Goal: Task Accomplishment & Management: Use online tool/utility

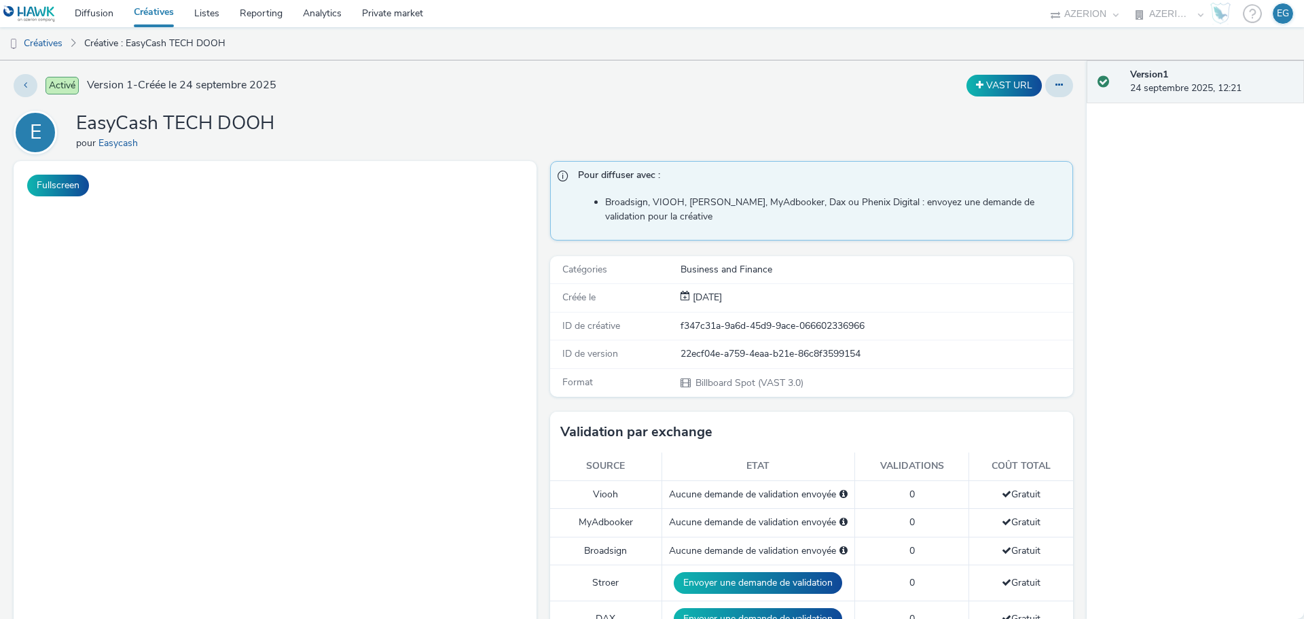
select select "79162ed7-0017-4339-93b0-3399b708648f"
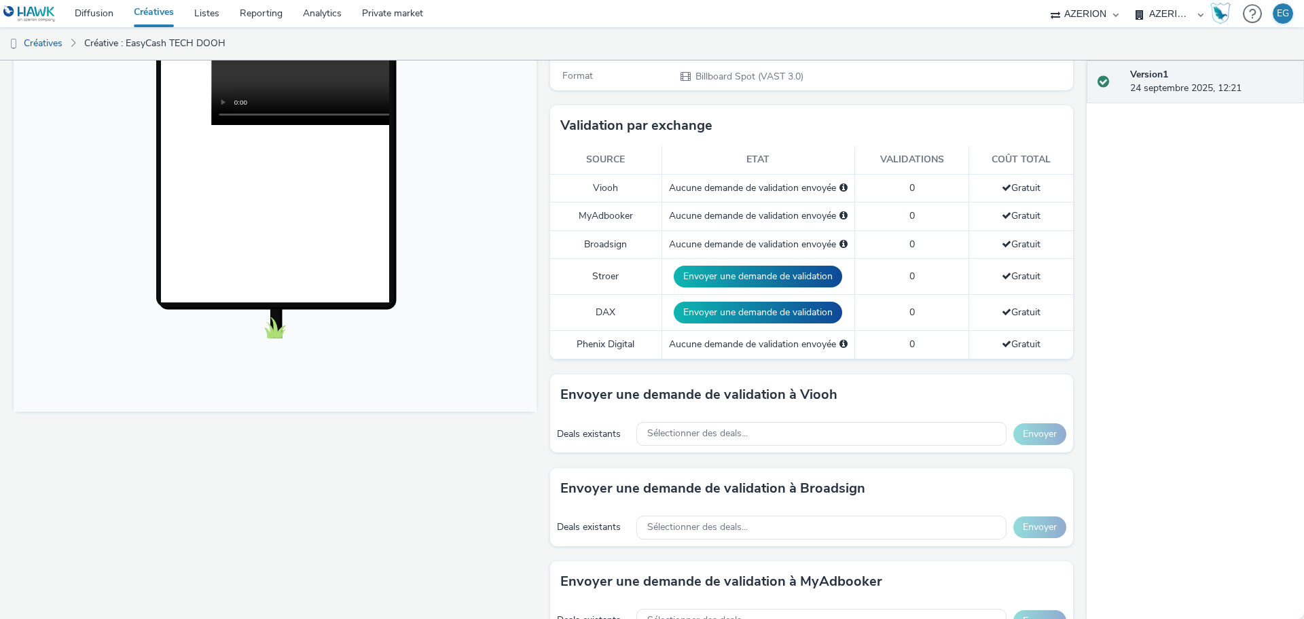
scroll to position [340, 0]
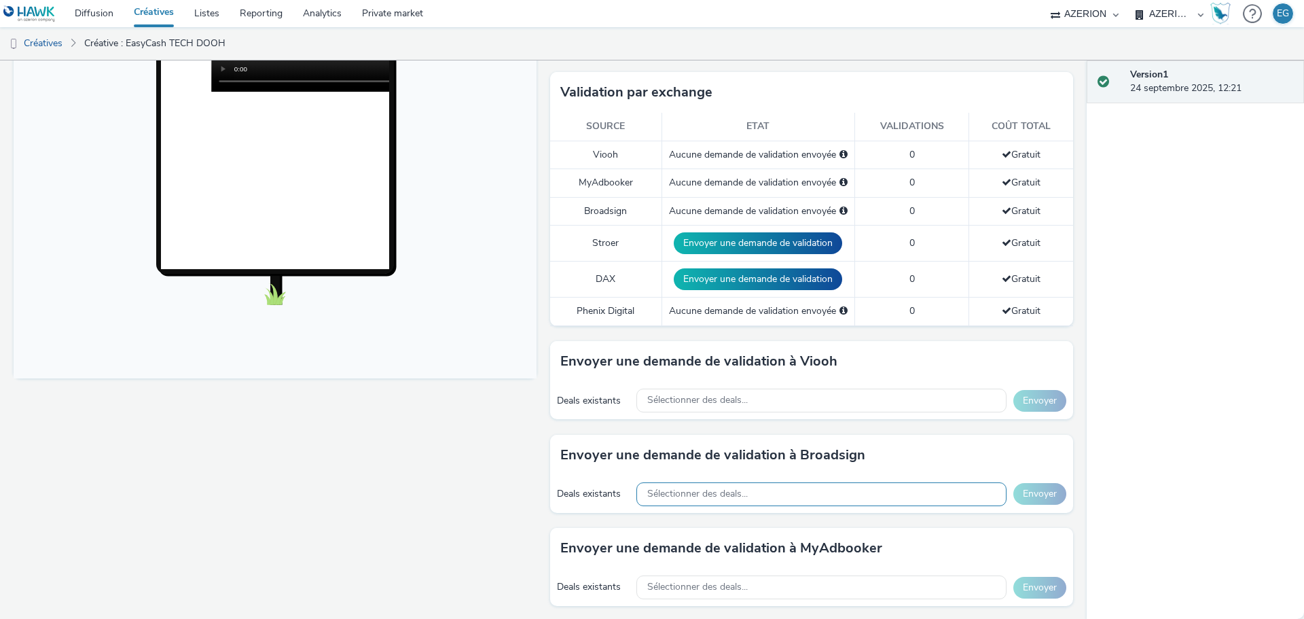
click at [693, 491] on span "Sélectionner des deals..." at bounding box center [697, 494] width 101 height 12
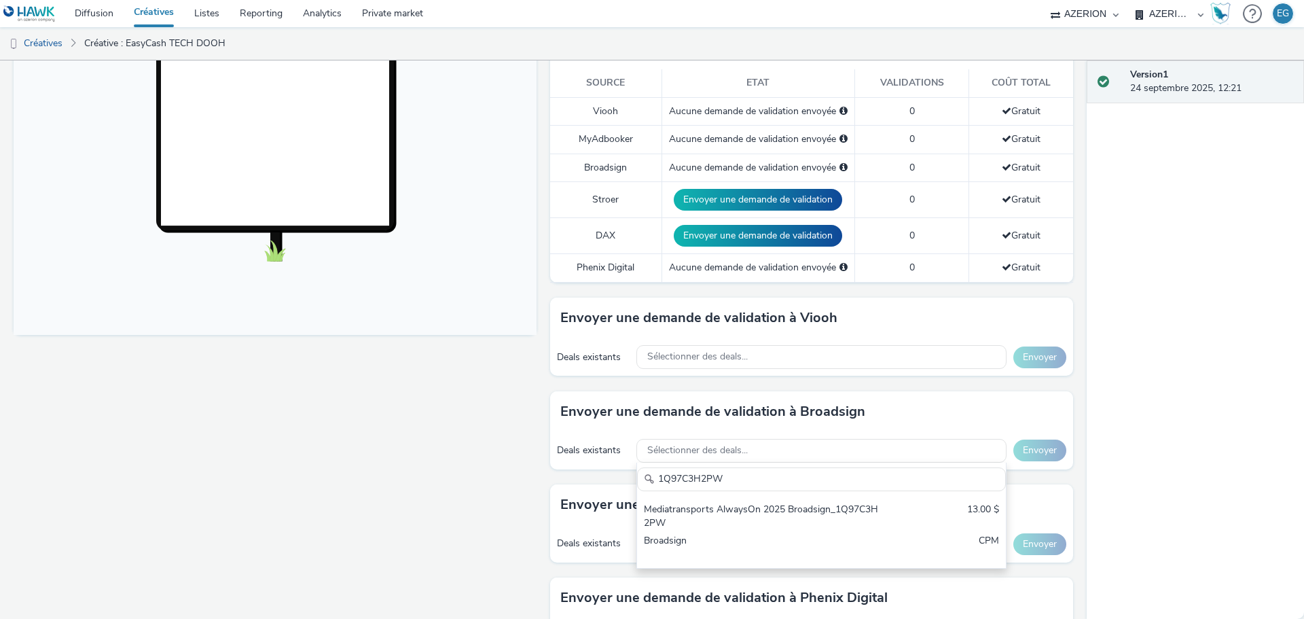
scroll to position [408, 0]
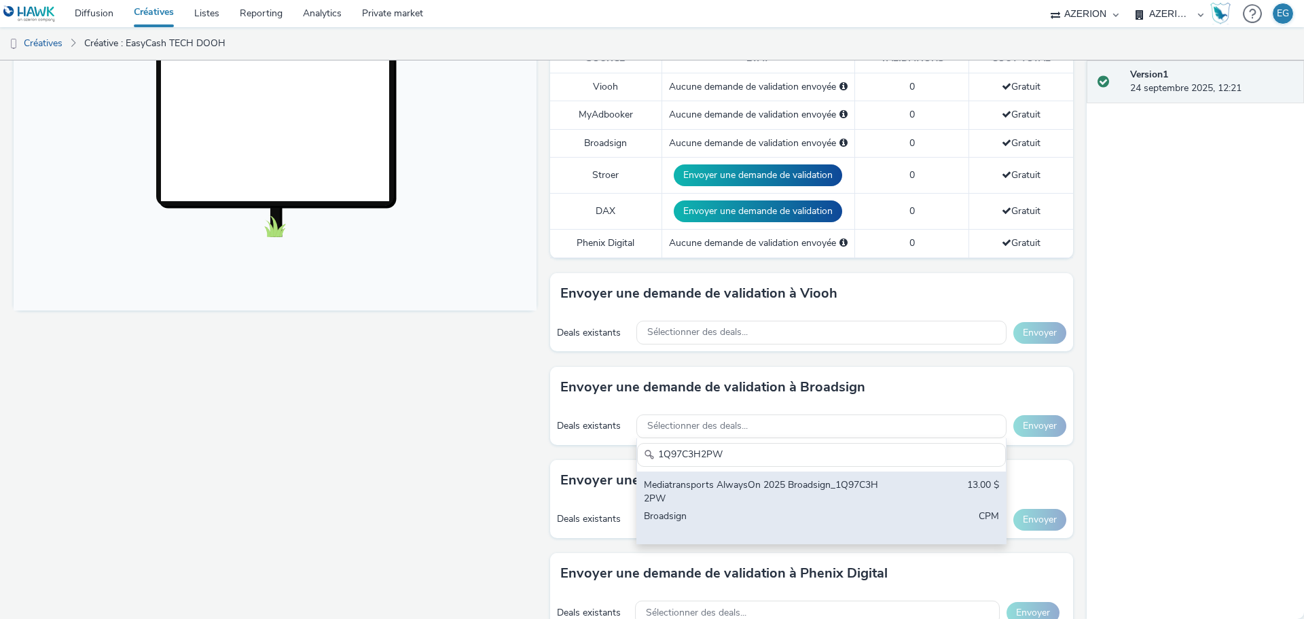
type input "1Q97C3H2PW"
click at [827, 492] on div "Mediatransports AlwaysOn 2025 Broadsign_1Q97C3H2PW" at bounding box center [761, 492] width 234 height 28
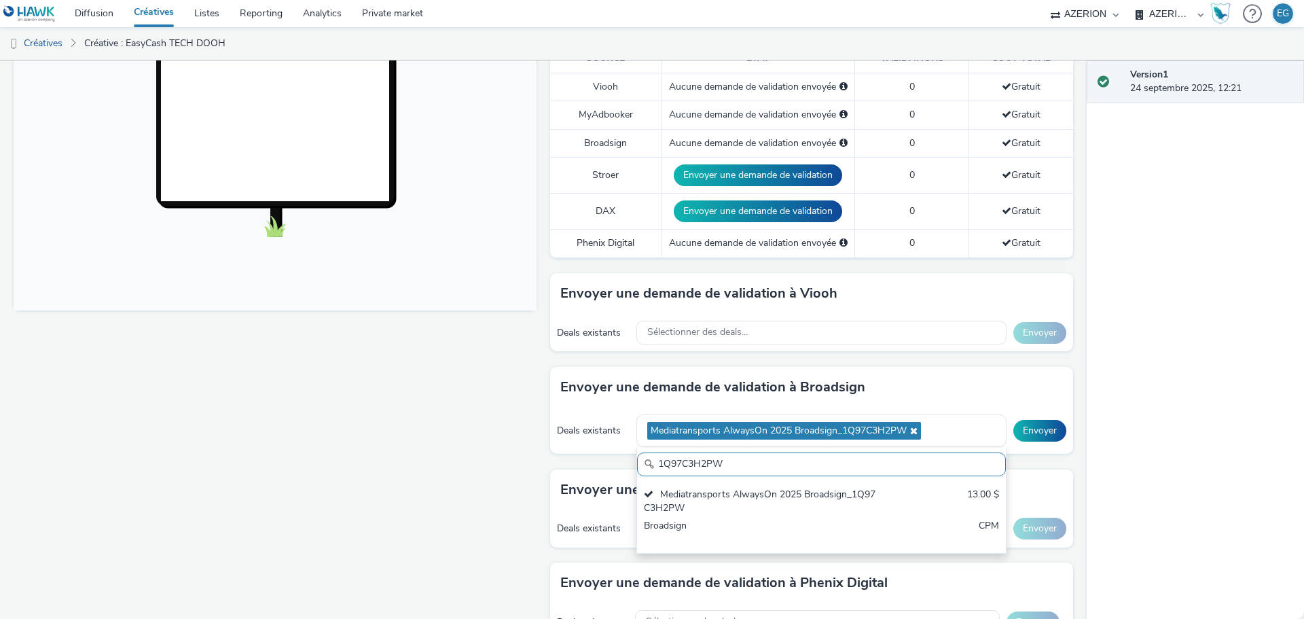
click at [1134, 433] on div "Version 1 24 septembre 2025, 12:21" at bounding box center [1195, 339] width 217 height 558
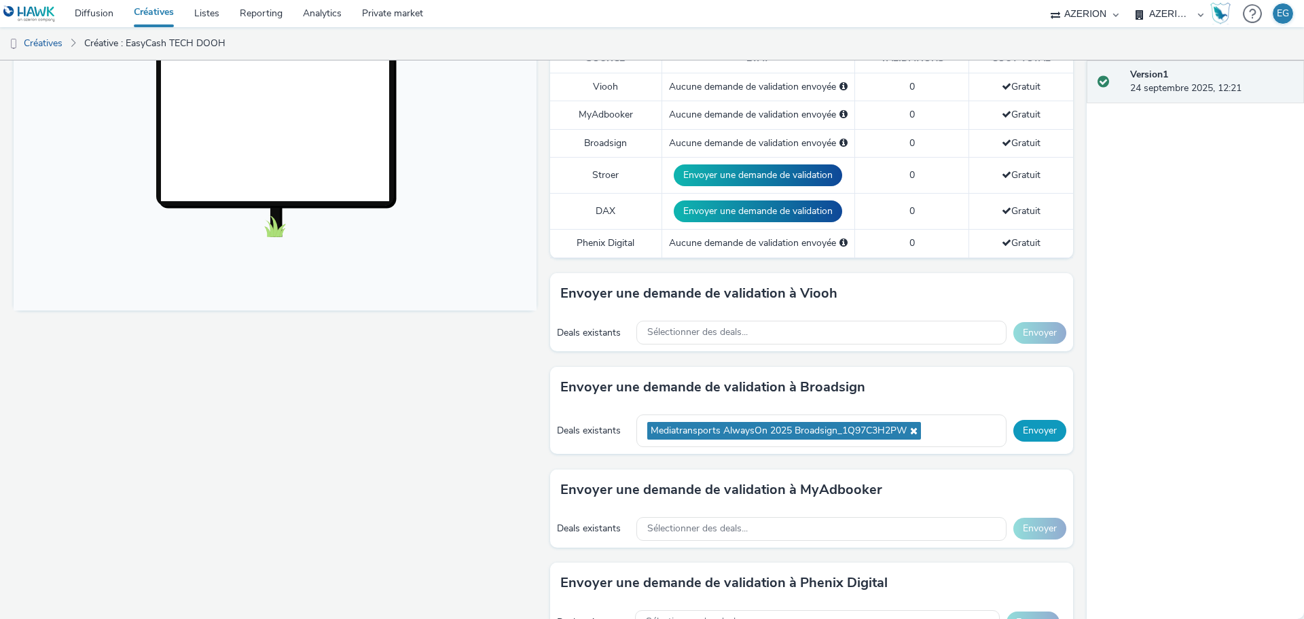
click at [1024, 431] on button "Envoyer" at bounding box center [1039, 431] width 53 height 22
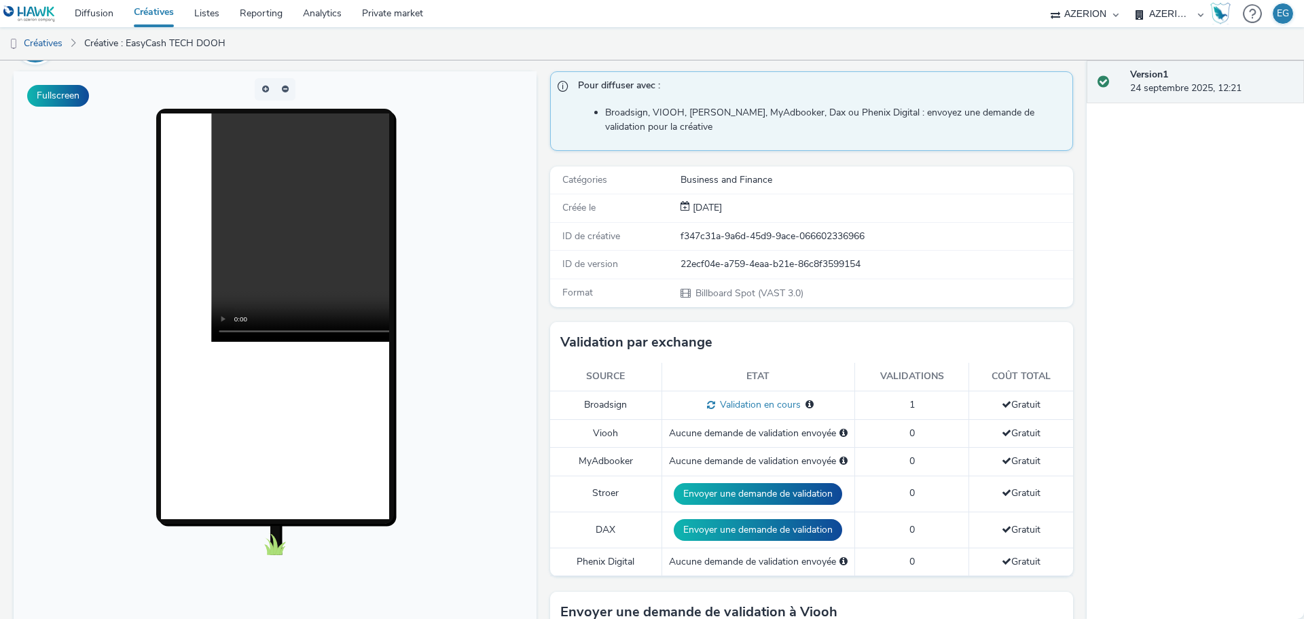
scroll to position [0, 0]
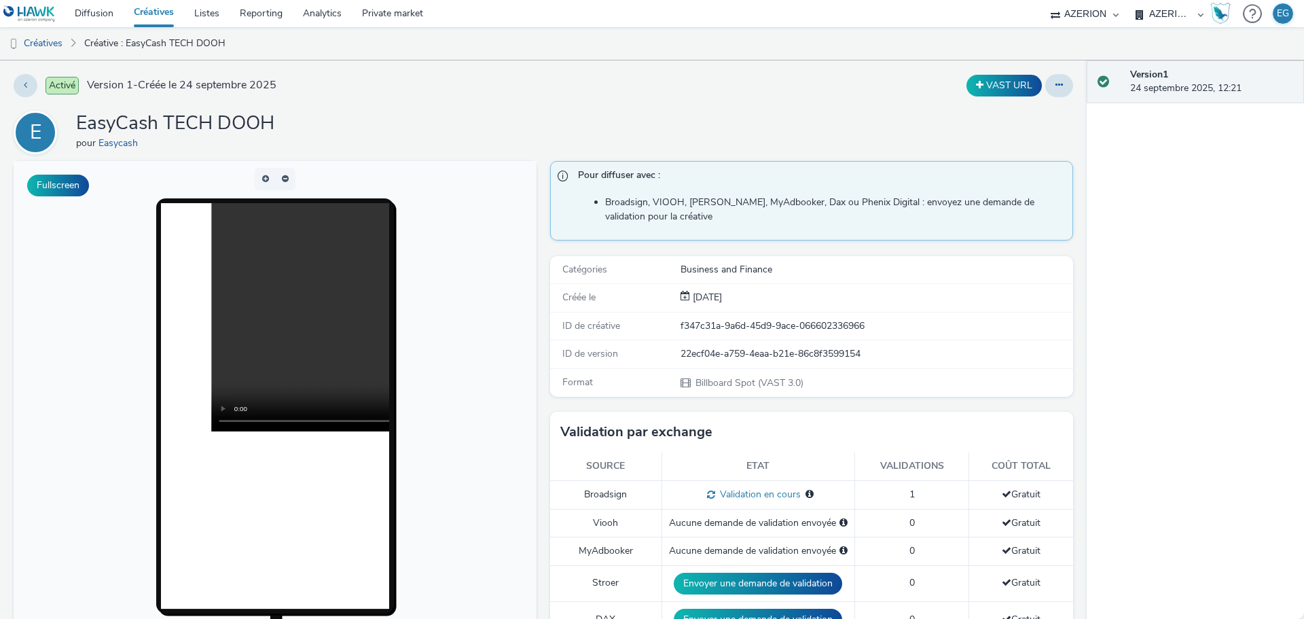
click at [161, 14] on link "Créatives" at bounding box center [154, 13] width 60 height 27
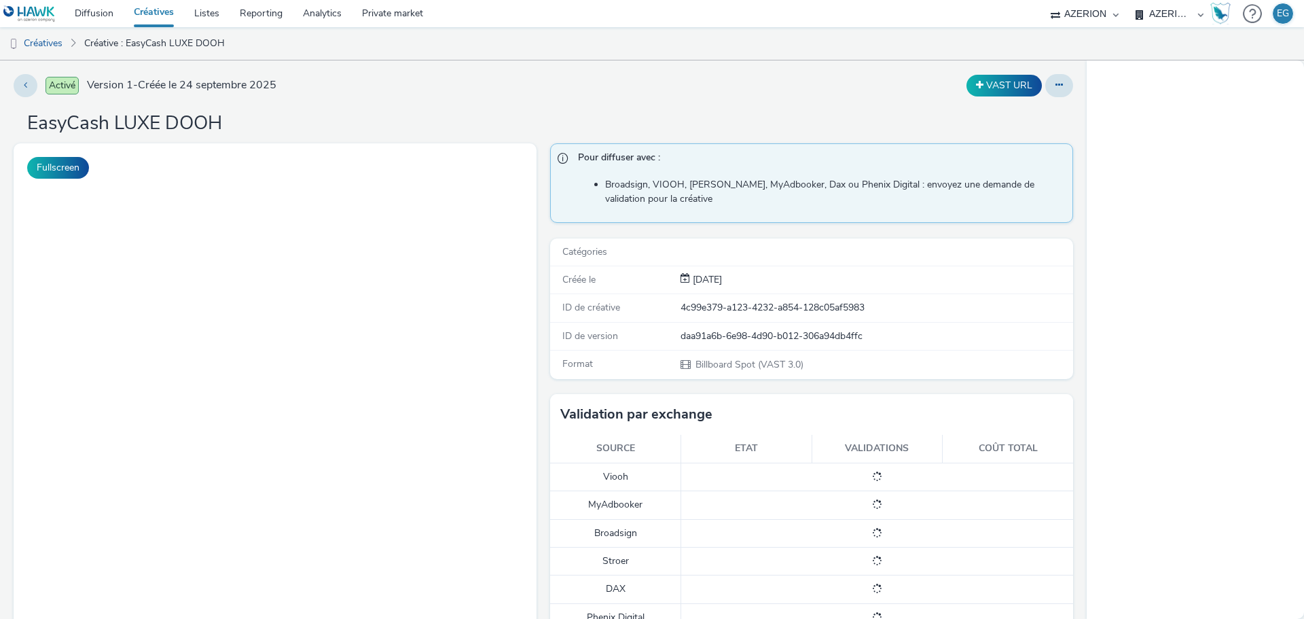
select select "79162ed7-0017-4339-93b0-3399b708648f"
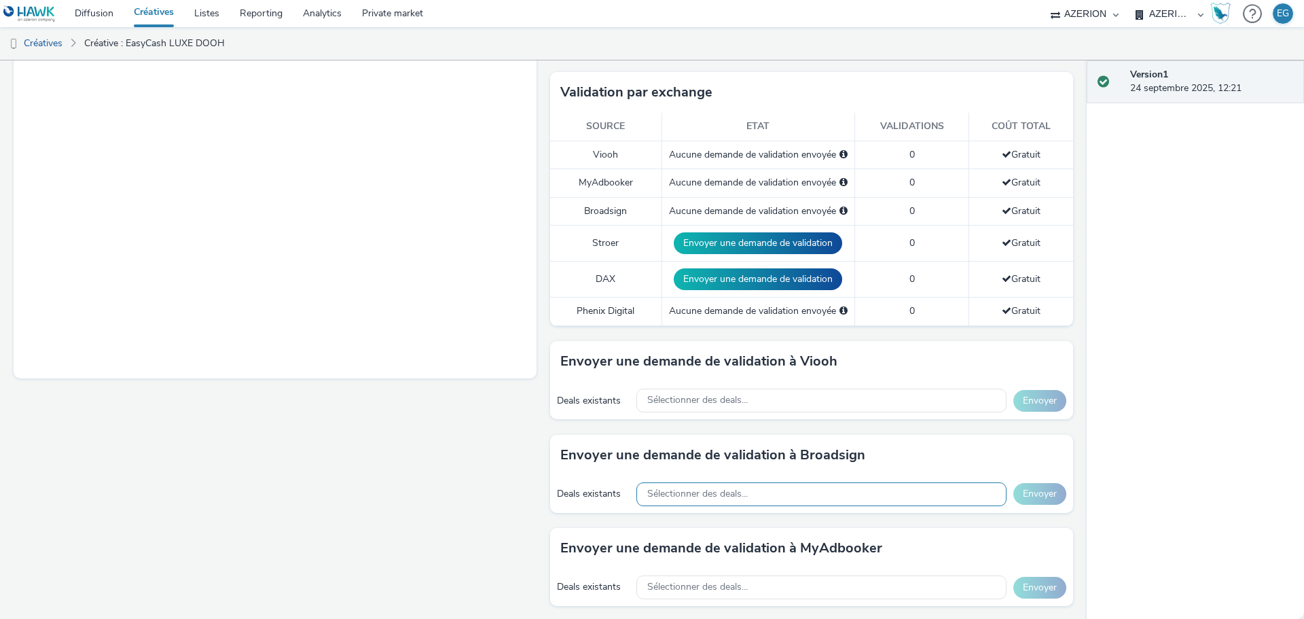
click at [745, 488] on div "Sélectionner des deals..." at bounding box center [821, 494] width 370 height 24
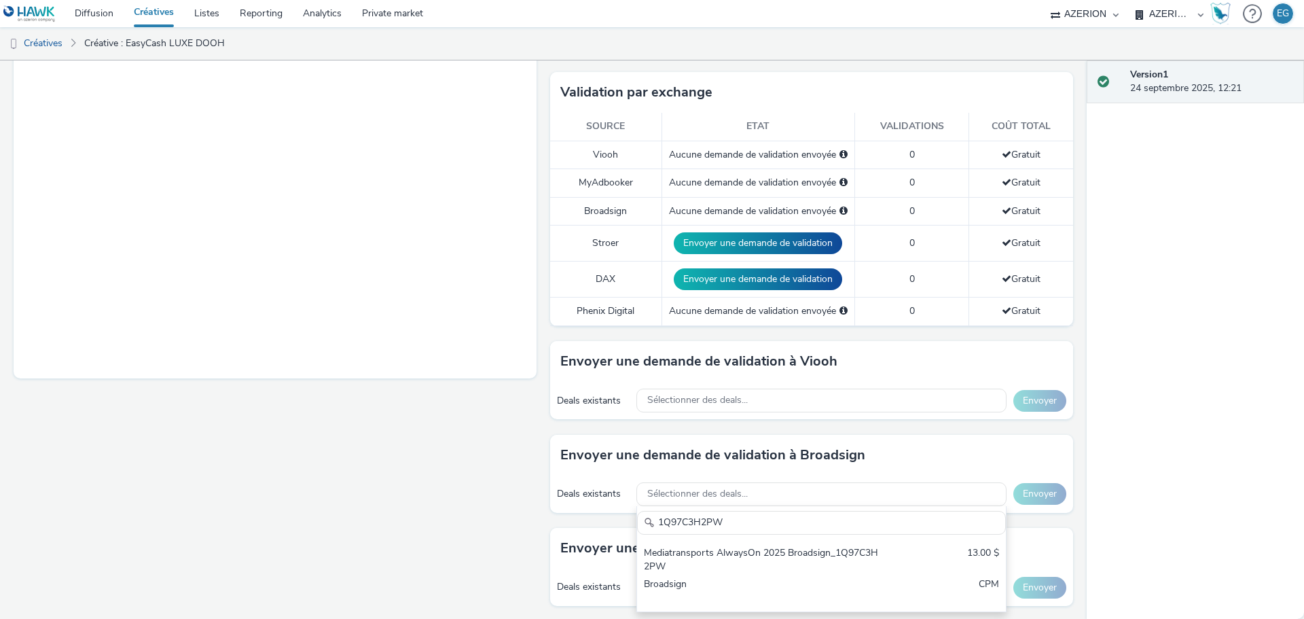
type input "1Q97C3H2PW"
click at [723, 559] on div "Mediatransports AlwaysOn 2025 Broadsign_1Q97C3H2PW" at bounding box center [761, 560] width 234 height 28
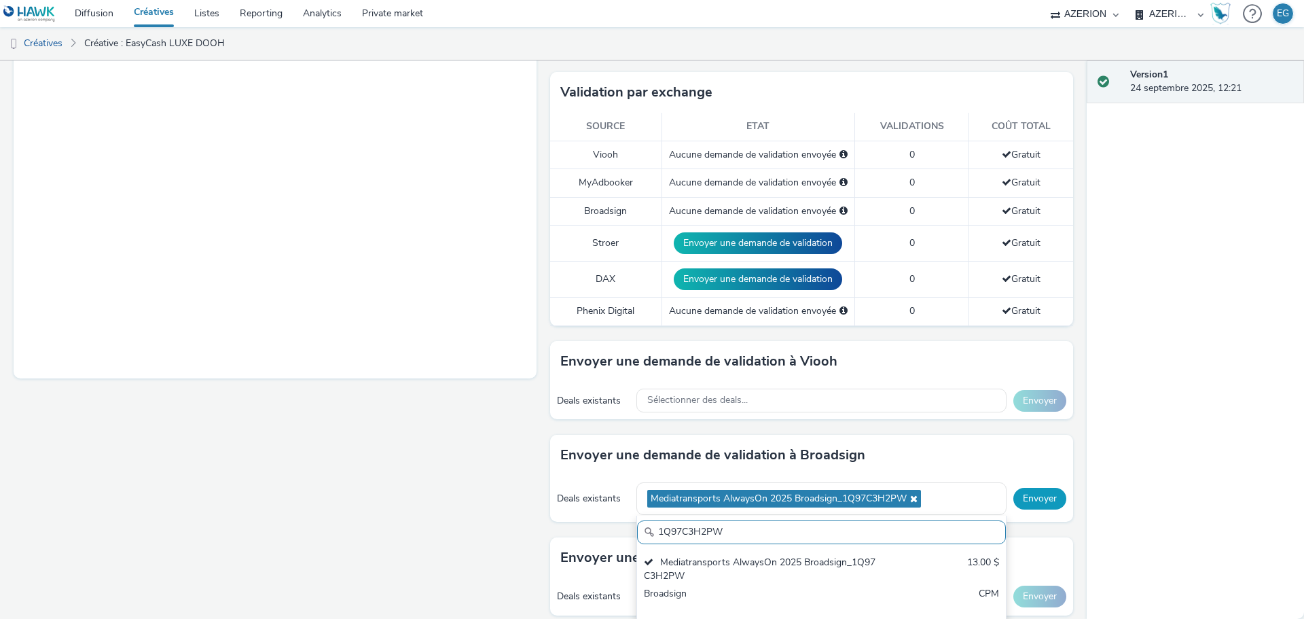
click at [1030, 495] on button "Envoyer" at bounding box center [1039, 499] width 53 height 22
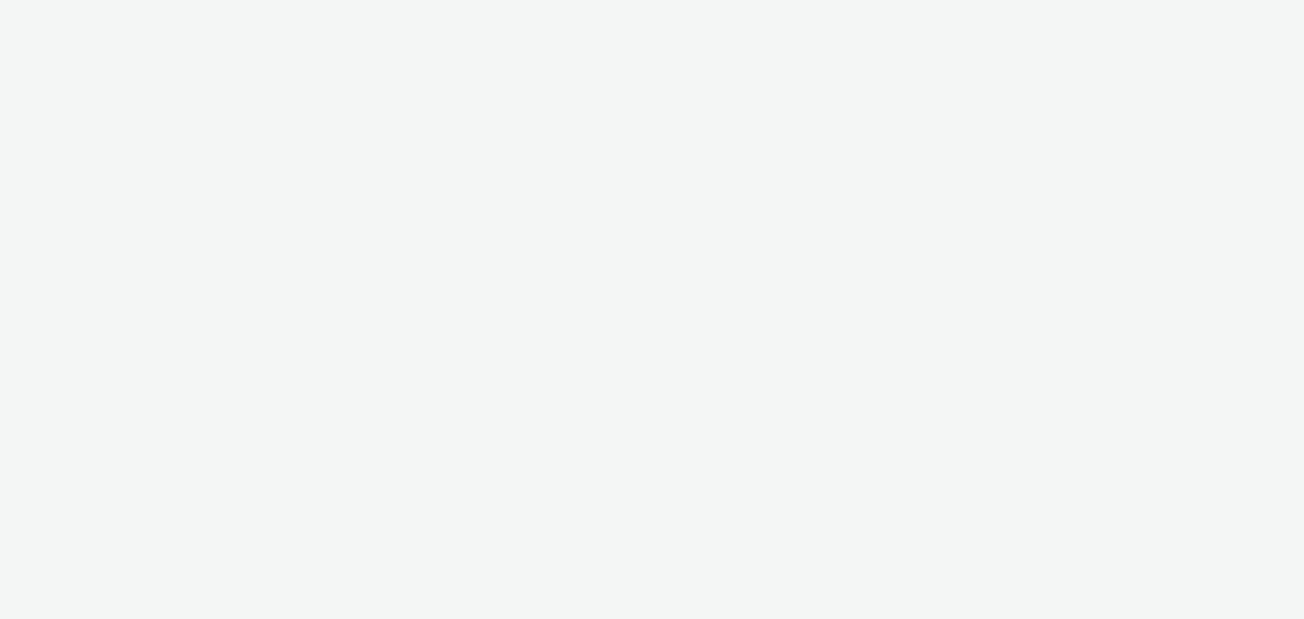
select select "79162ed7-0017-4339-93b0-3399b708648f"
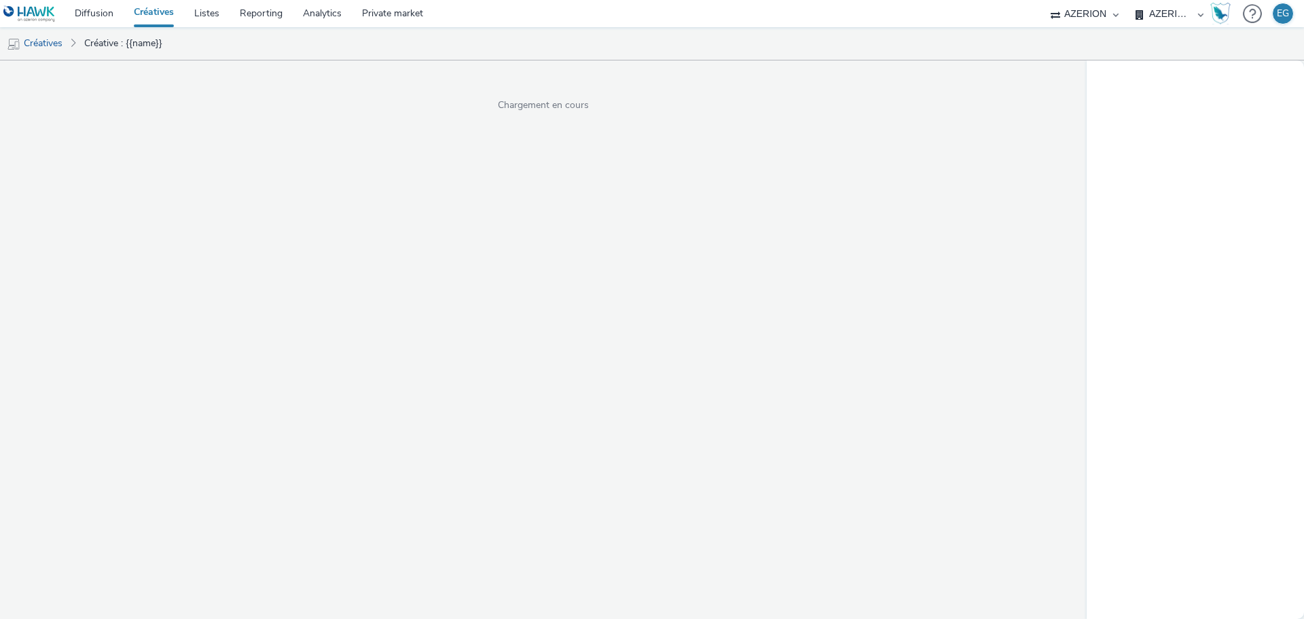
select select "79162ed7-0017-4339-93b0-3399b708648f"
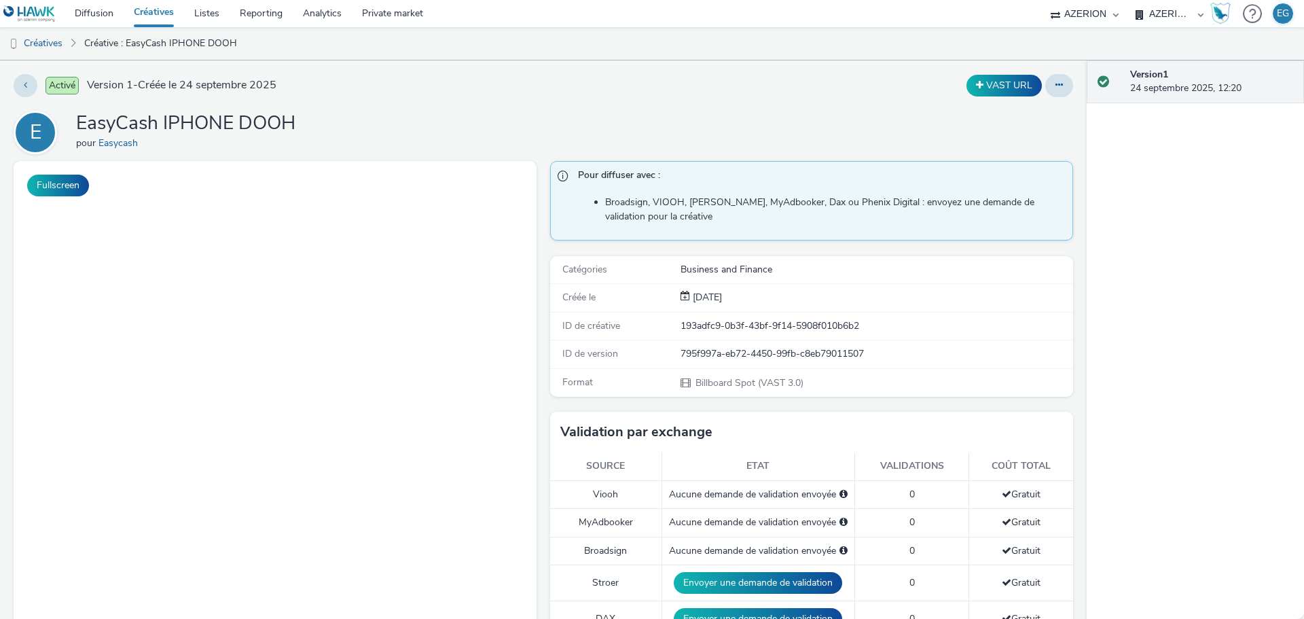
click at [814, 222] on li "Broadsign, VIOOH, [PERSON_NAME], MyAdbooker, Dax ou Phenix Digital : envoyez un…" at bounding box center [835, 210] width 461 height 28
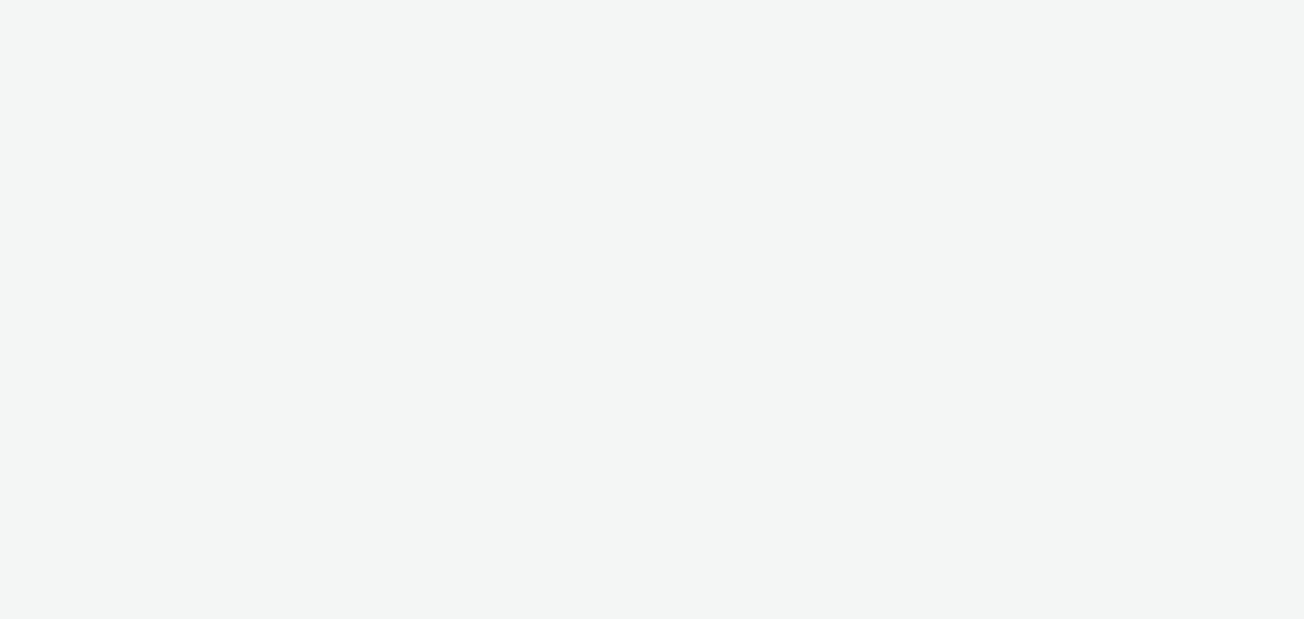
select select "79162ed7-0017-4339-93b0-3399b708648f"
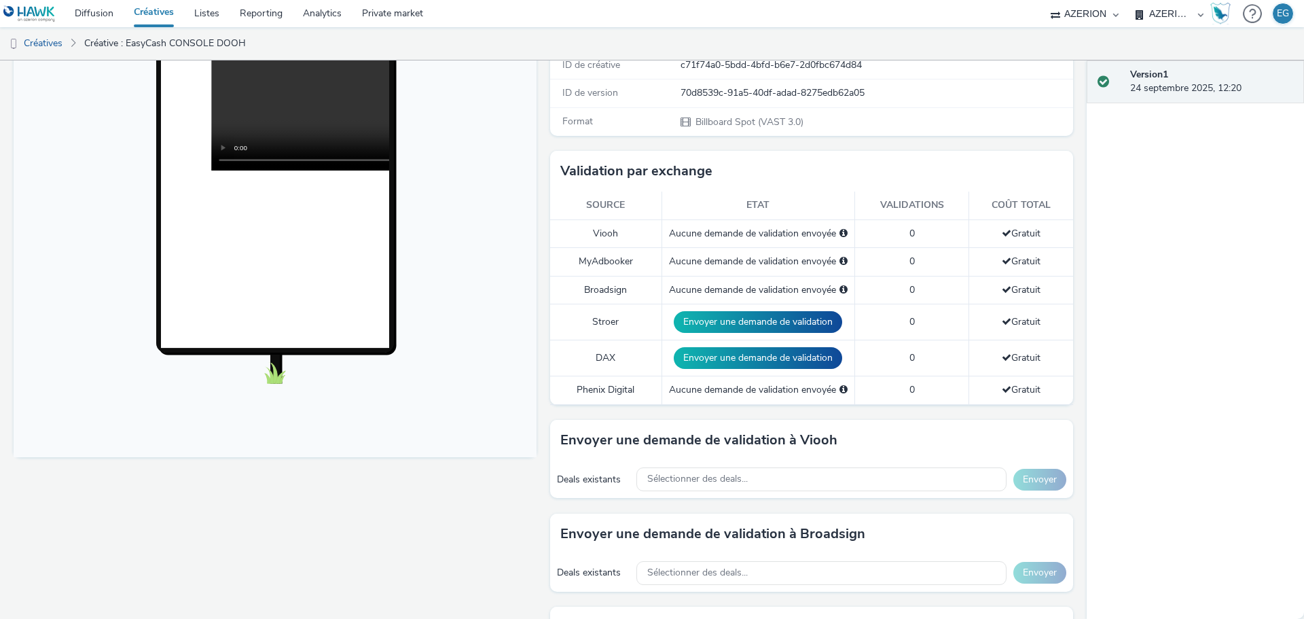
scroll to position [272, 0]
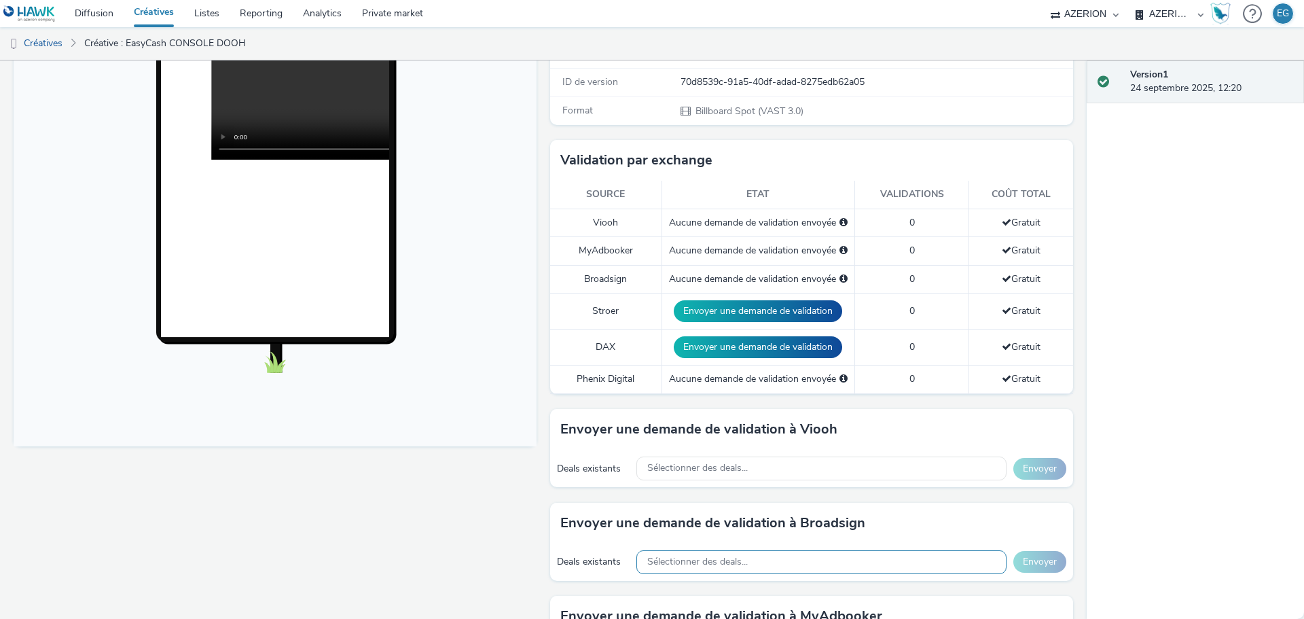
click at [750, 566] on div "Sélectionner des deals..." at bounding box center [821, 562] width 370 height 24
type input "1Q97C3H2PW"
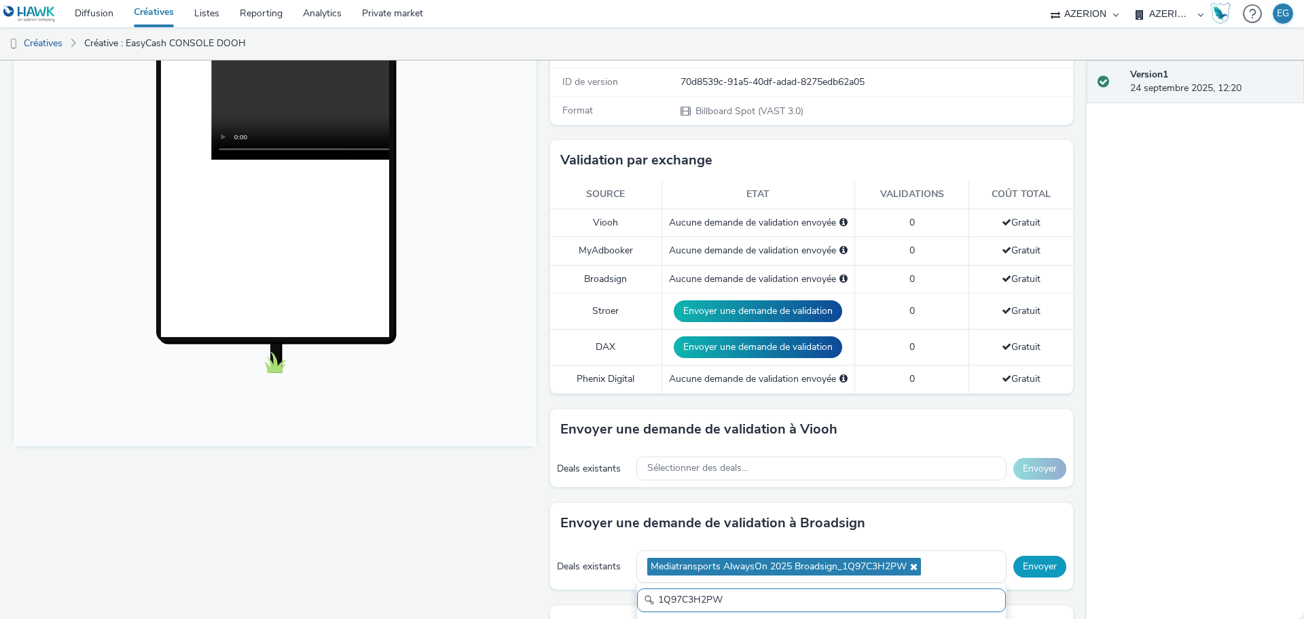
click at [1029, 566] on button "Envoyer" at bounding box center [1039, 567] width 53 height 22
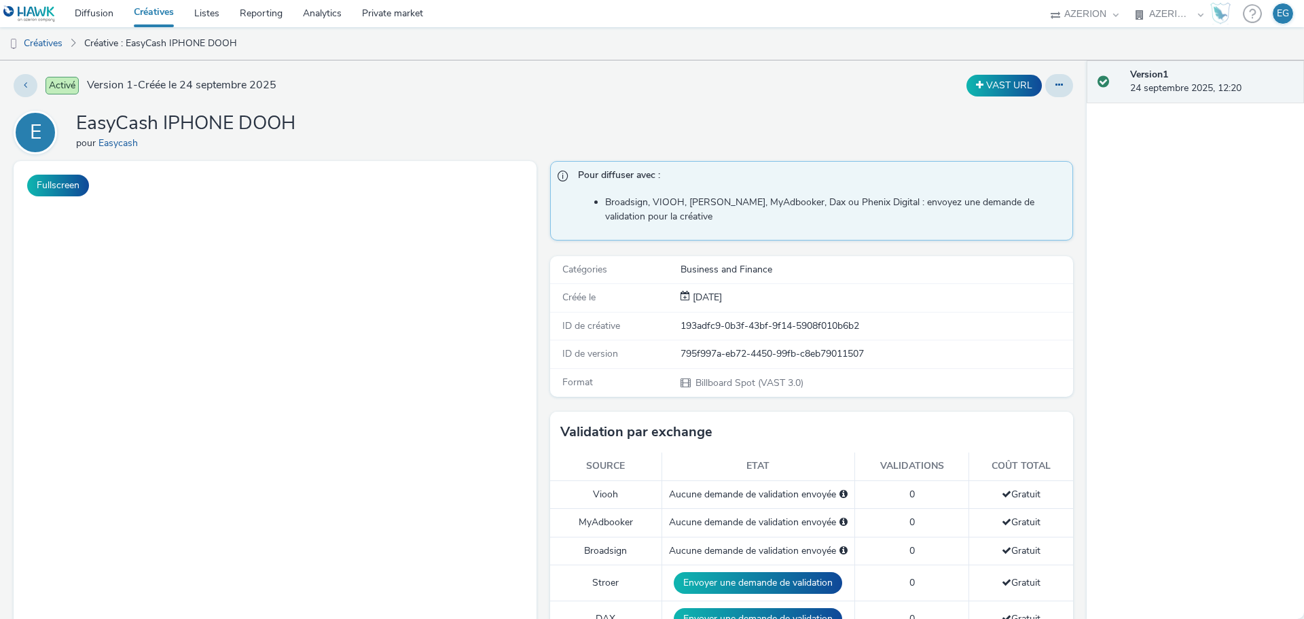
select select "79162ed7-0017-4339-93b0-3399b708648f"
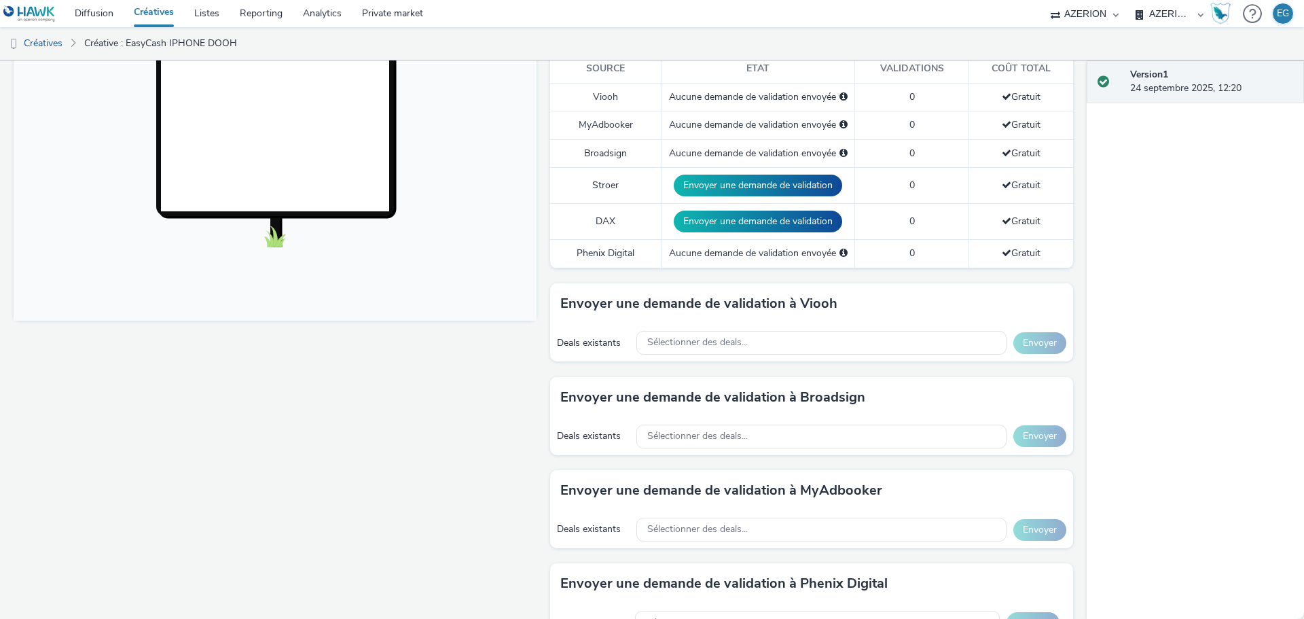
scroll to position [475, 0]
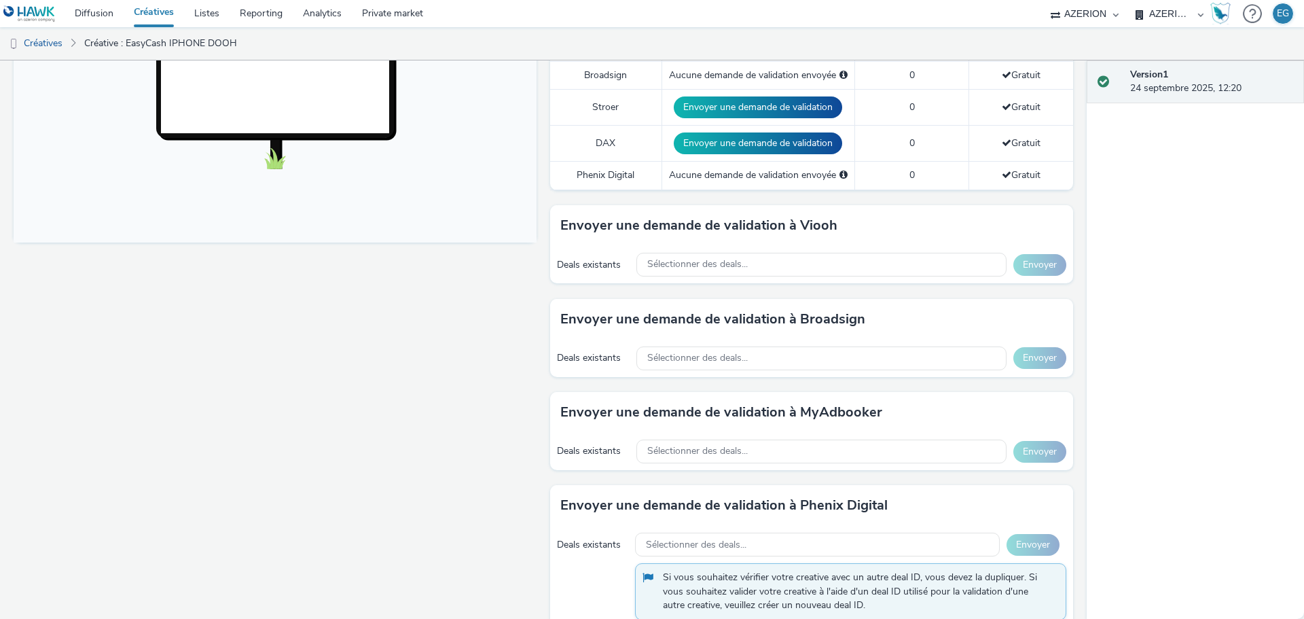
click at [810, 340] on div "Deals existants Sélectionner des deals... Envoyer" at bounding box center [811, 358] width 523 height 37
click at [793, 356] on div "Sélectionner des deals..." at bounding box center [821, 358] width 370 height 24
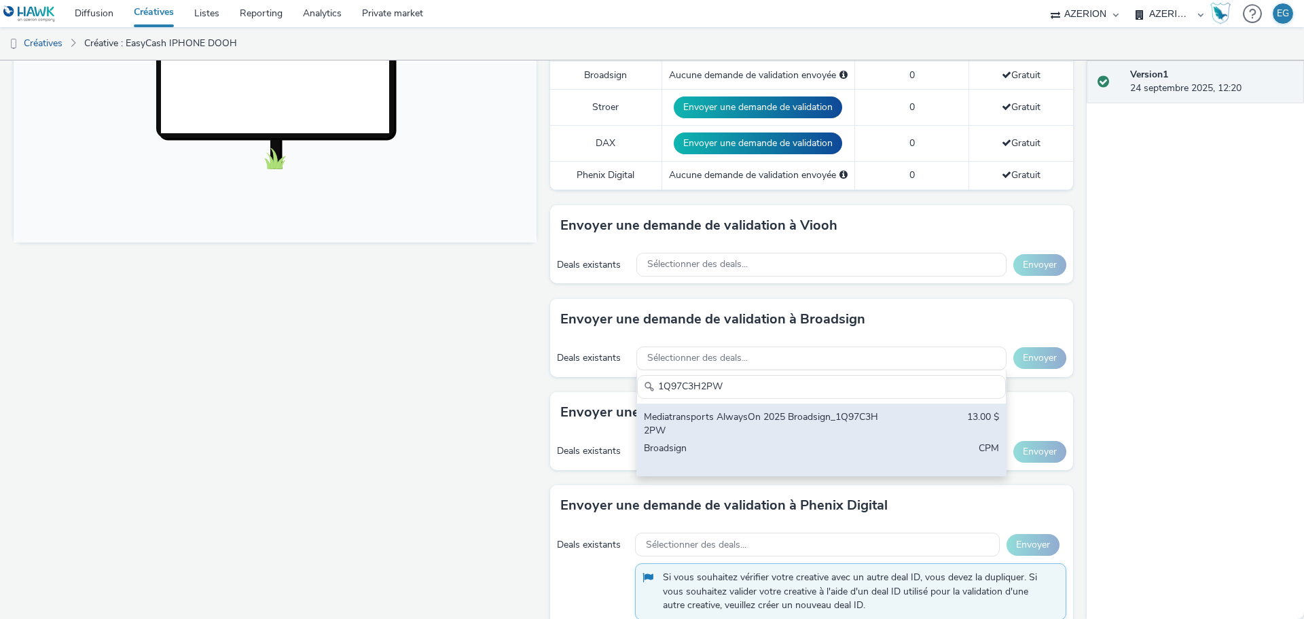
type input "1Q97C3H2PW"
click at [768, 409] on div "Mediatransports AlwaysOn 2025 Broadsign_1Q97C3H2PW 13.00 $ Broadsign CPM" at bounding box center [821, 439] width 369 height 73
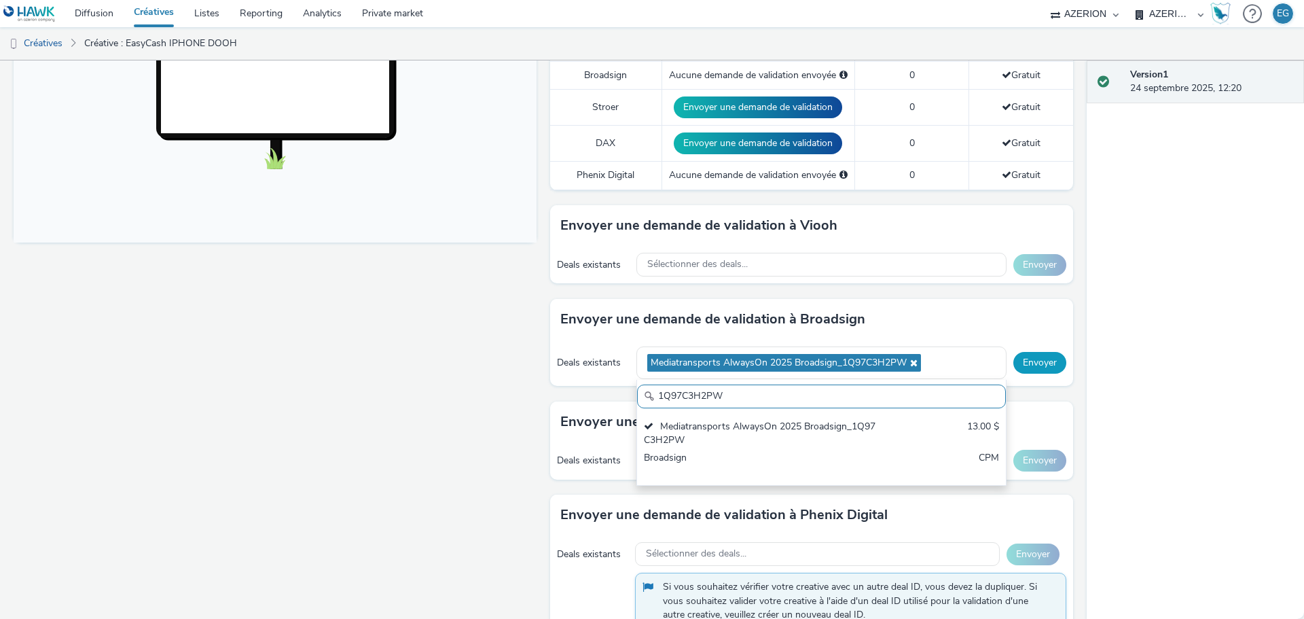
click at [1044, 363] on button "Envoyer" at bounding box center [1039, 363] width 53 height 22
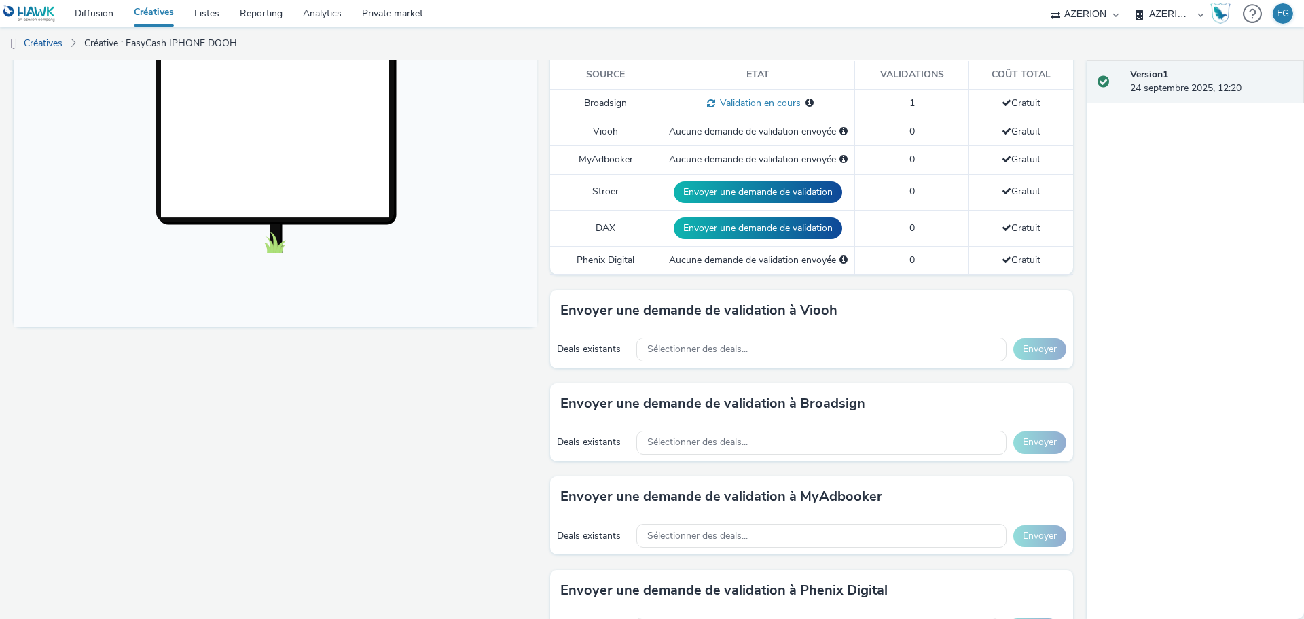
scroll to position [272, 0]
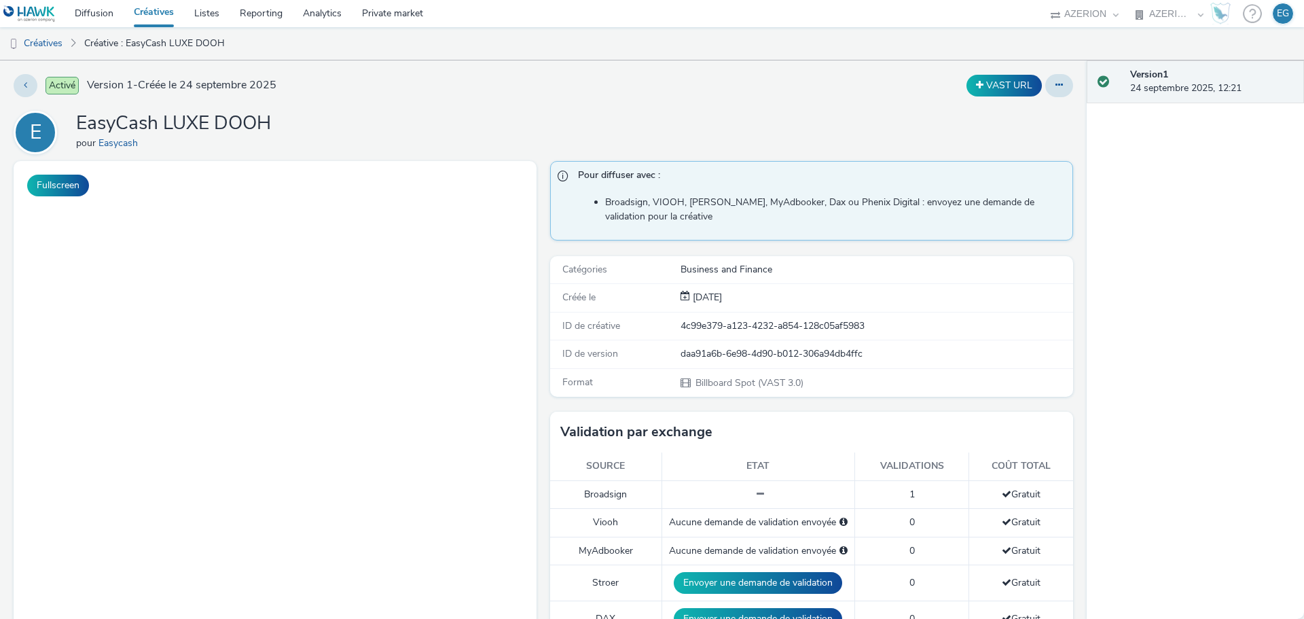
select select "79162ed7-0017-4339-93b0-3399b708648f"
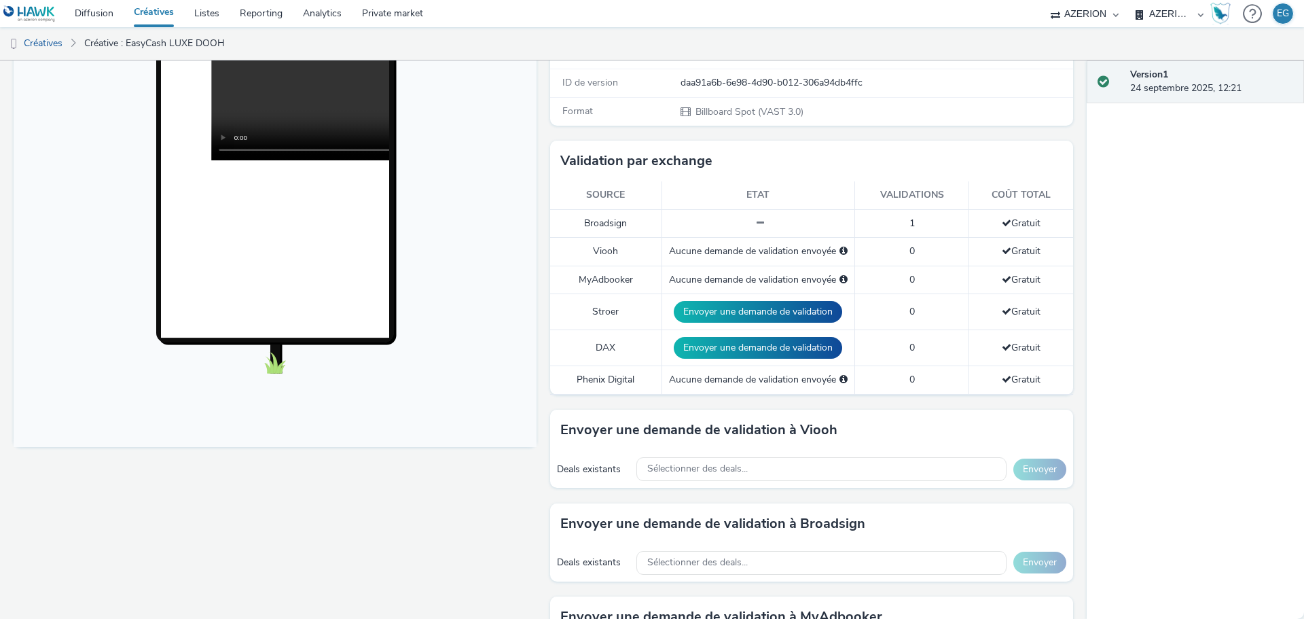
scroll to position [272, 0]
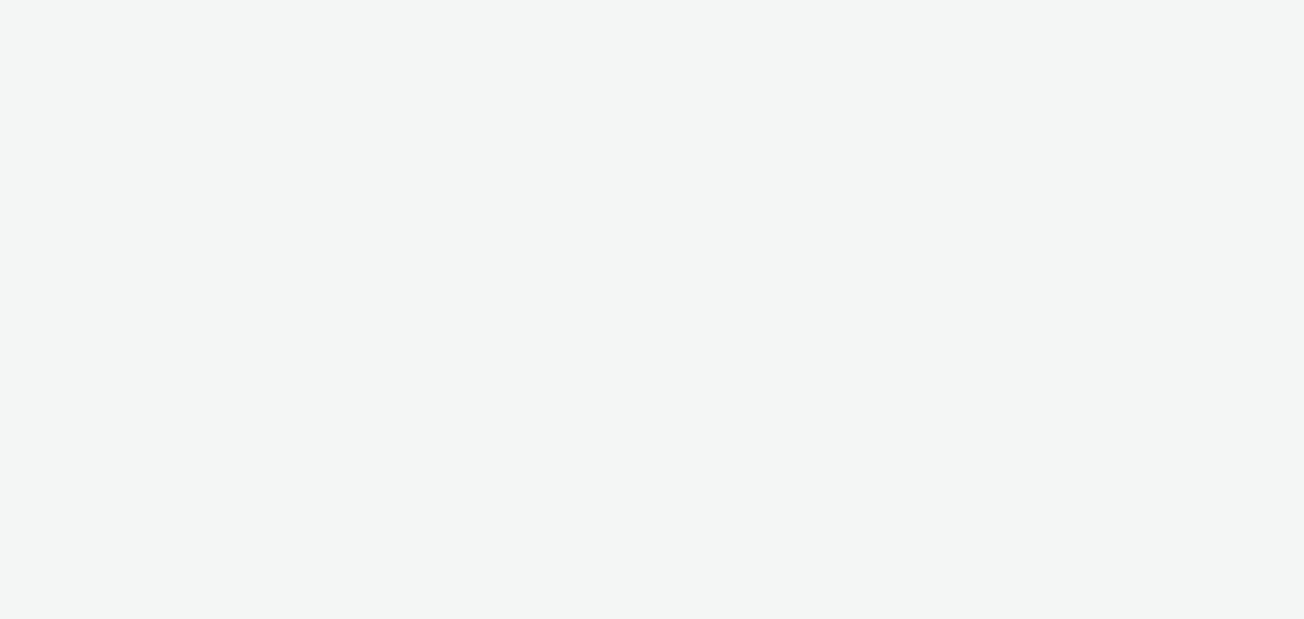
select select "79162ed7-0017-4339-93b0-3399b708648f"
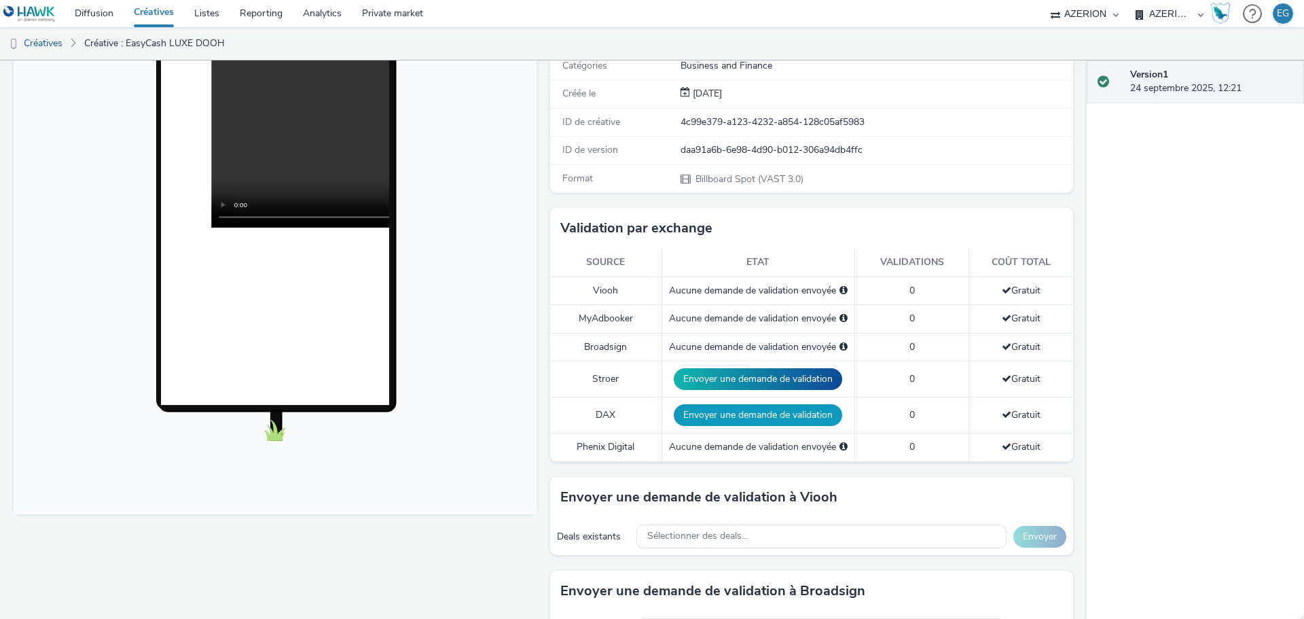
scroll to position [475, 0]
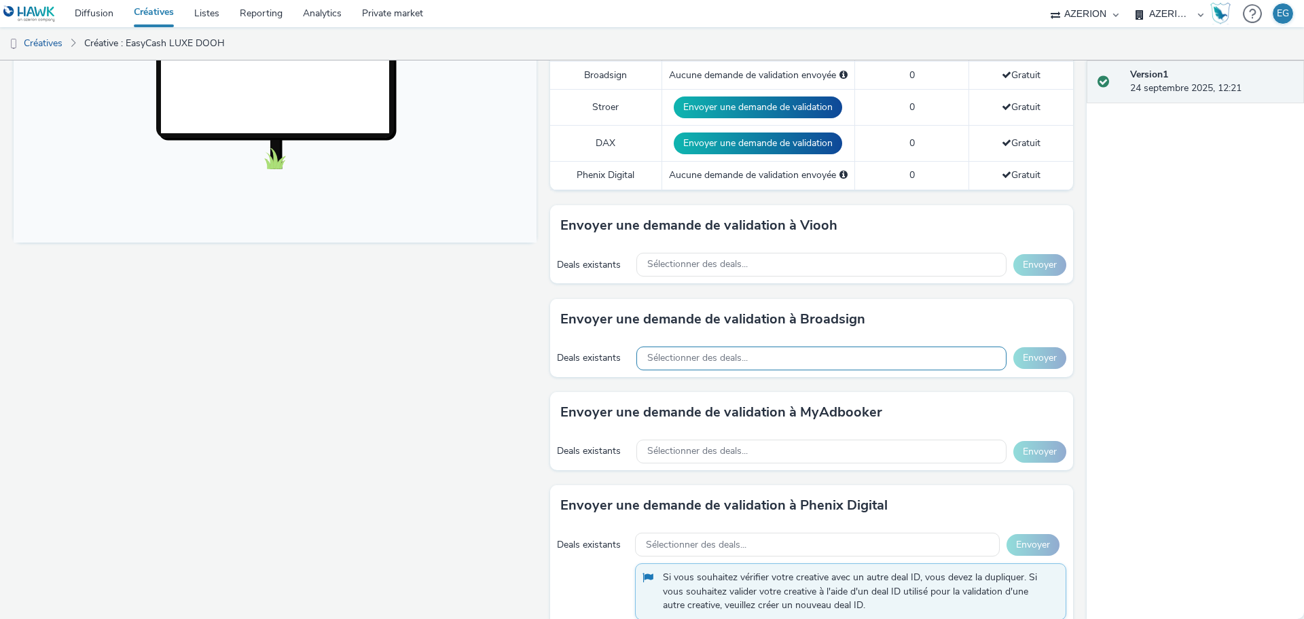
click at [827, 360] on div "Sélectionner des deals..." at bounding box center [821, 358] width 370 height 24
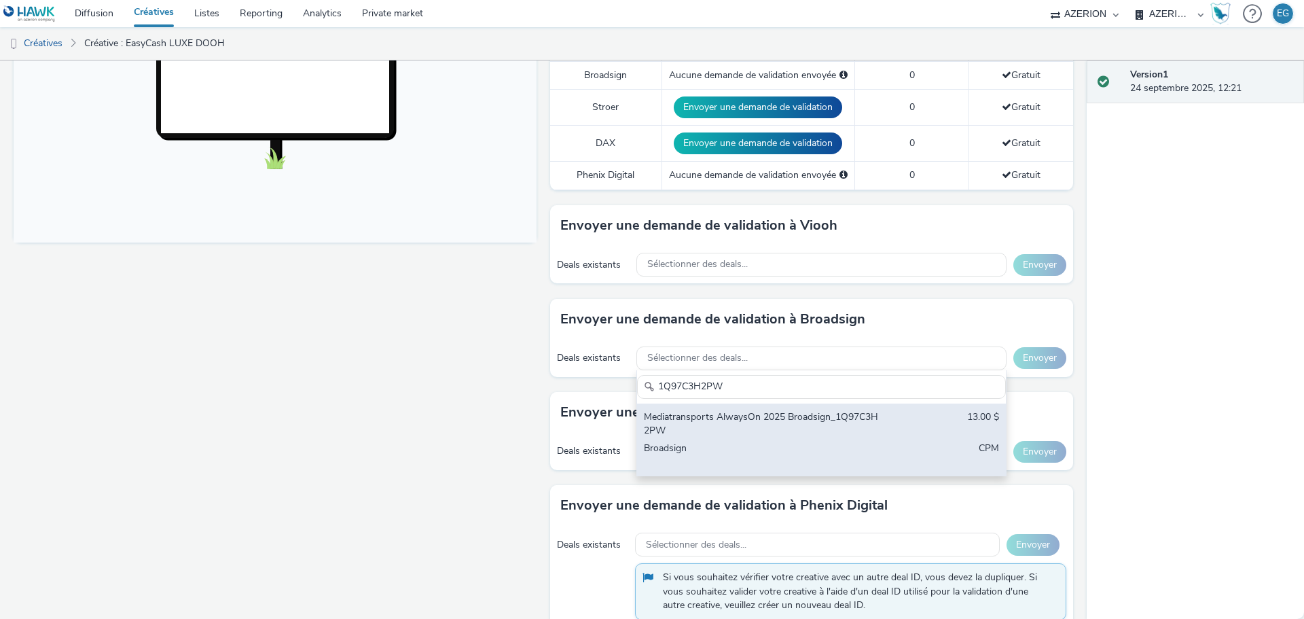
type input "1Q97C3H2PW"
click at [773, 428] on div "Mediatransports AlwaysOn 2025 Broadsign_1Q97C3H2PW" at bounding box center [761, 424] width 234 height 28
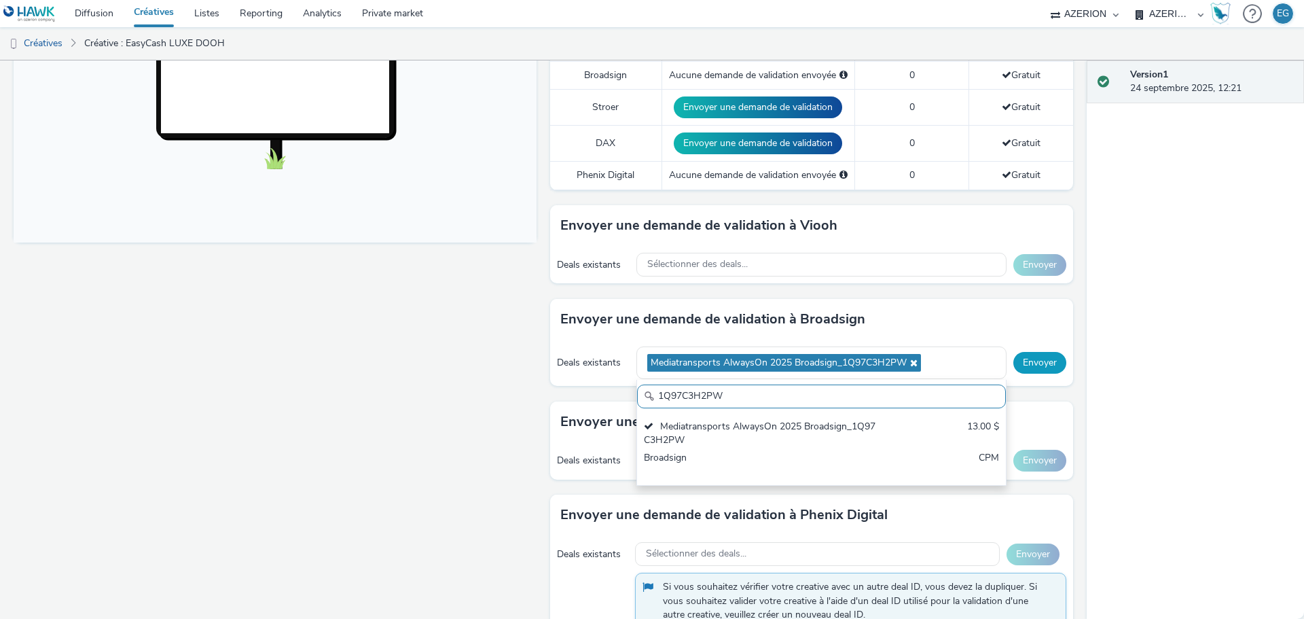
click at [1025, 357] on button "Envoyer" at bounding box center [1039, 363] width 53 height 22
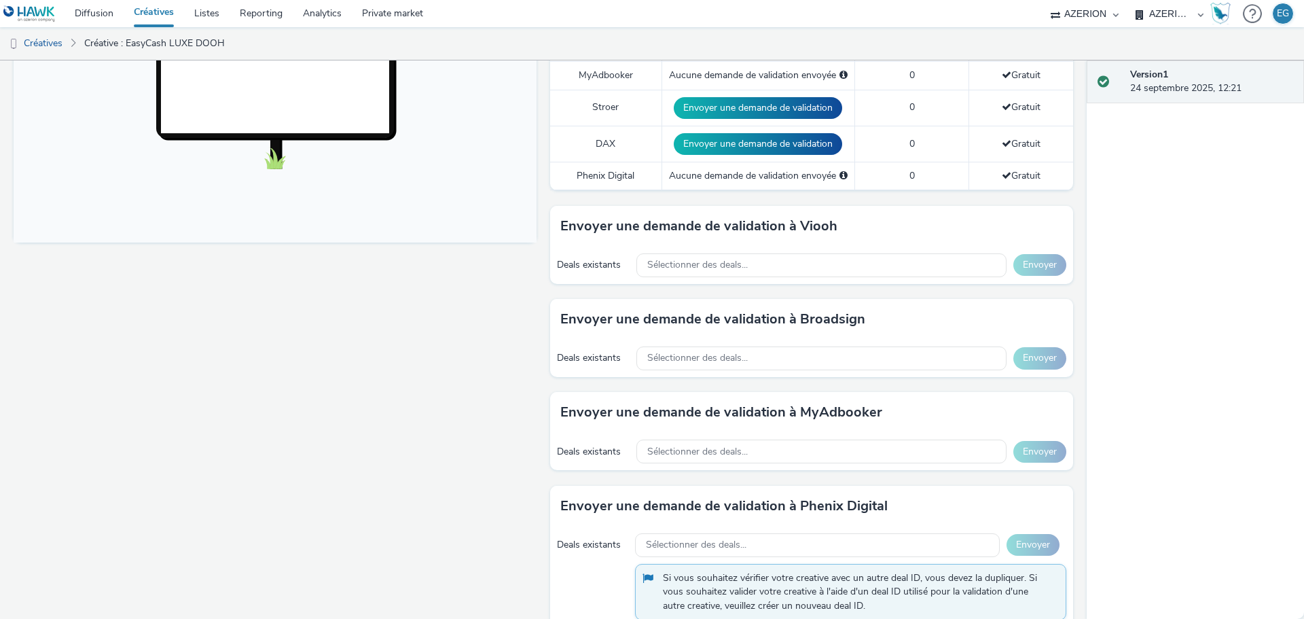
scroll to position [136, 0]
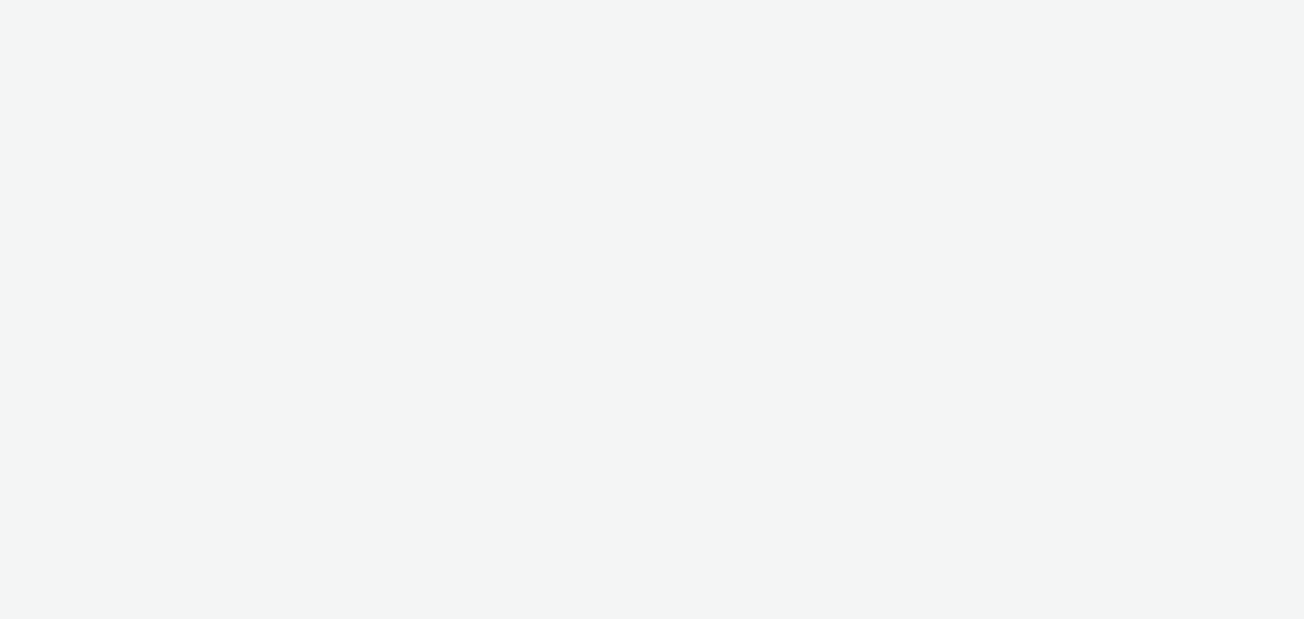
select select "79162ed7-0017-4339-93b0-3399b708648f"
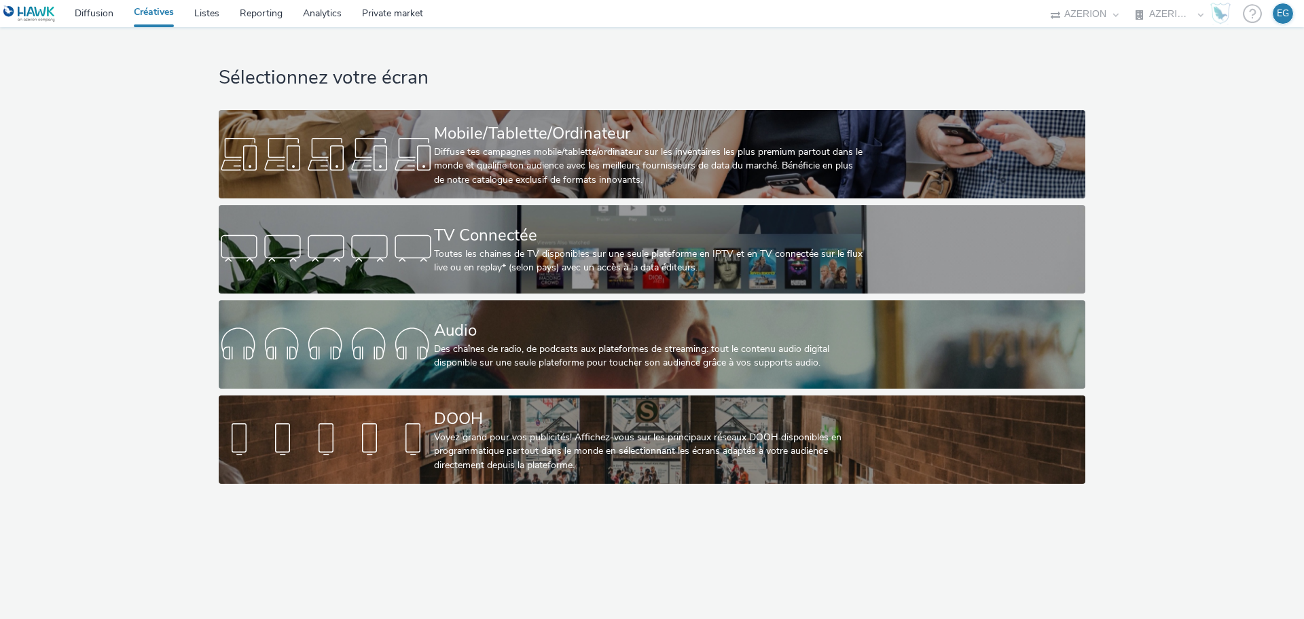
select select "79162ed7-0017-4339-93b0-3399b708648f"
click at [318, 44] on div "Sélectionnez votre écran Mobile/Tablette/Ordinateur Diffuse tes campagnes mobil…" at bounding box center [651, 258] width 875 height 463
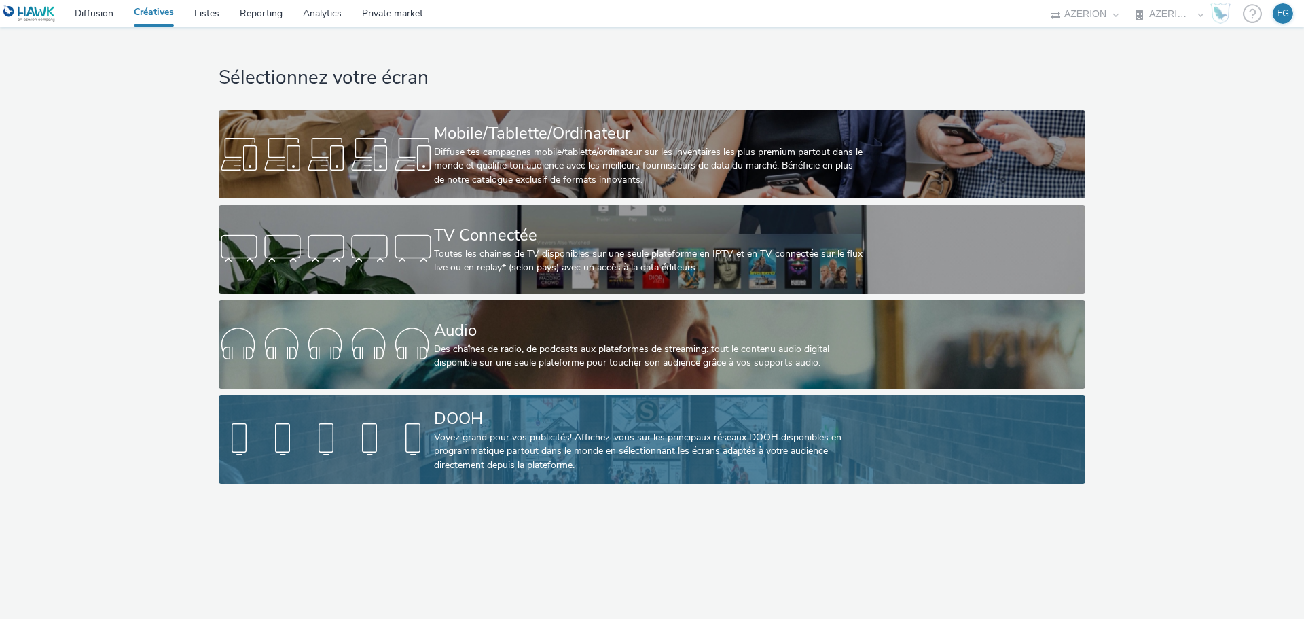
click at [509, 439] on div "Voyez grand pour vos publicités! Affichez-vous sur les principaux réseaux DOOH …" at bounding box center [649, 451] width 431 height 41
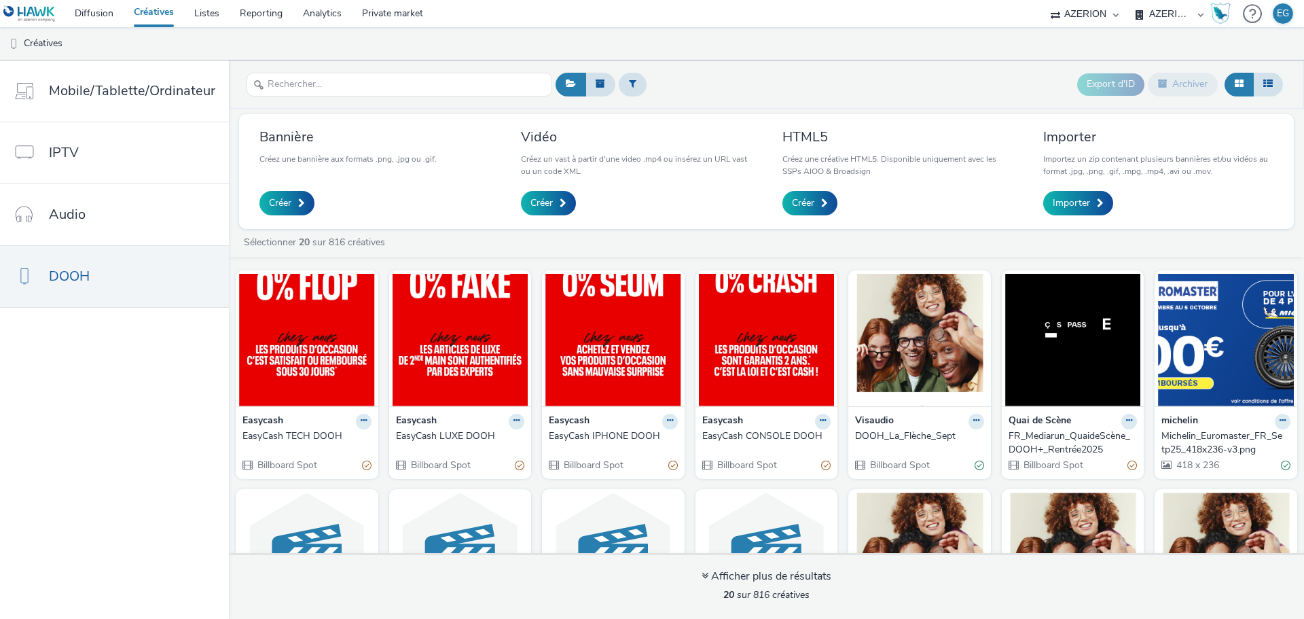
click at [282, 432] on div "EasyCash TECH DOOH" at bounding box center [304, 436] width 124 height 14
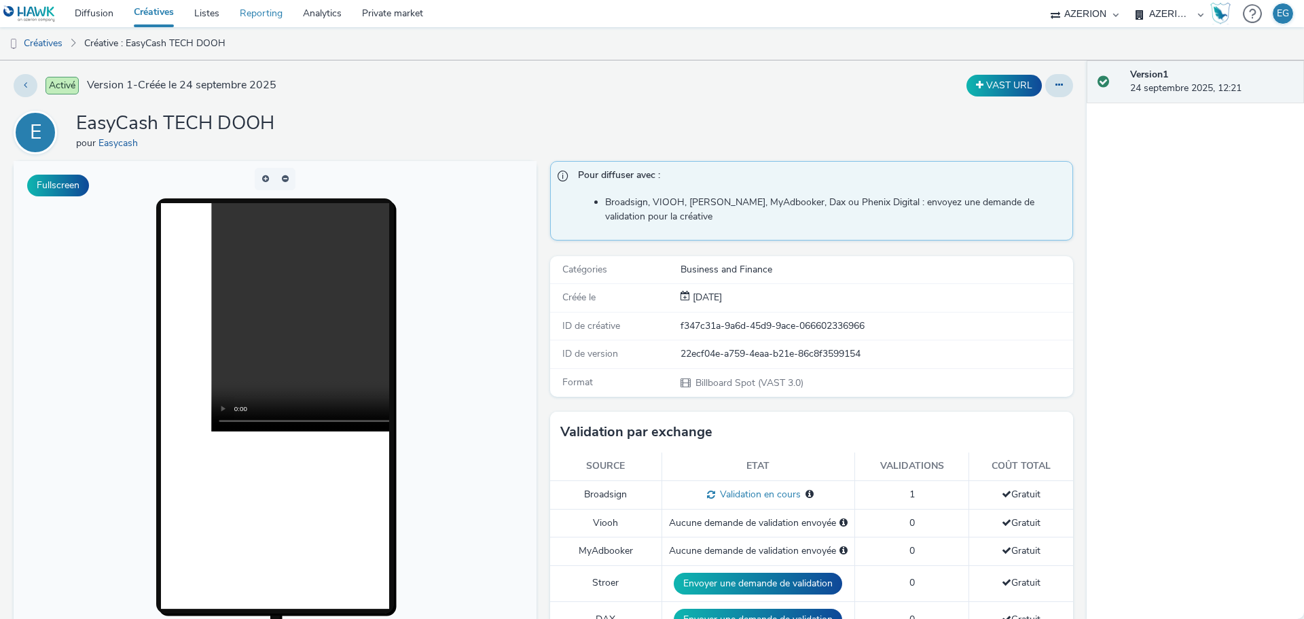
drag, startPoint x: 274, startPoint y: 25, endPoint x: 266, endPoint y: 24, distance: 8.9
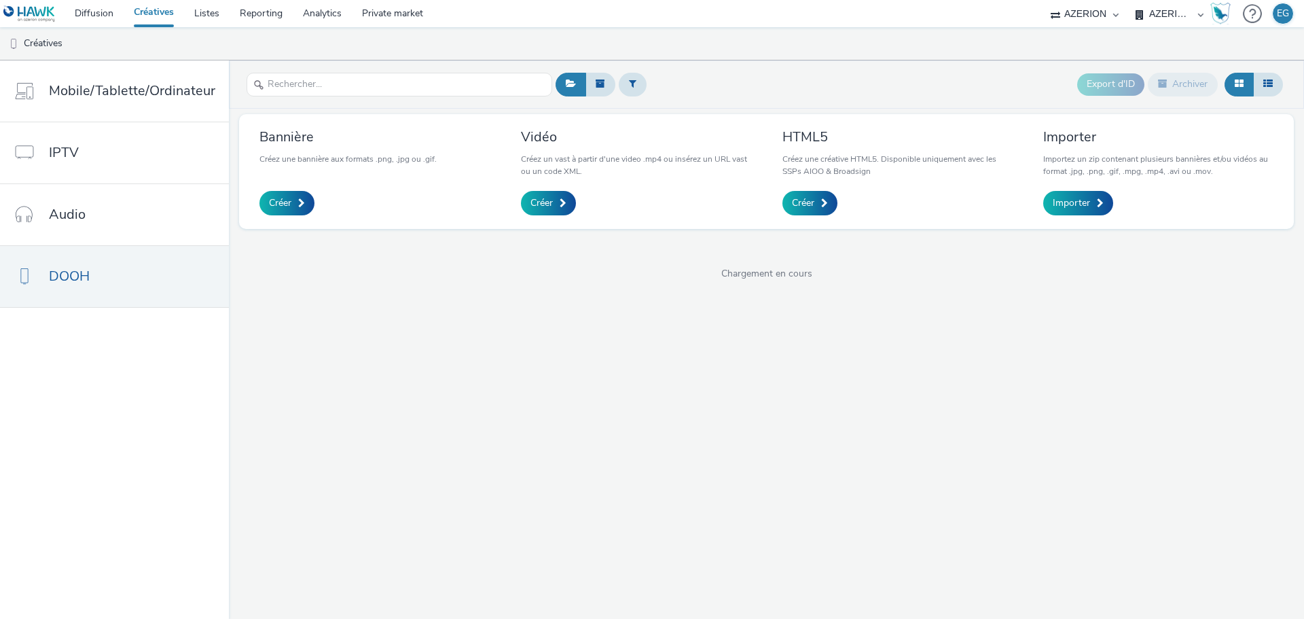
click at [413, 40] on ul "Créatives" at bounding box center [652, 43] width 1304 height 33
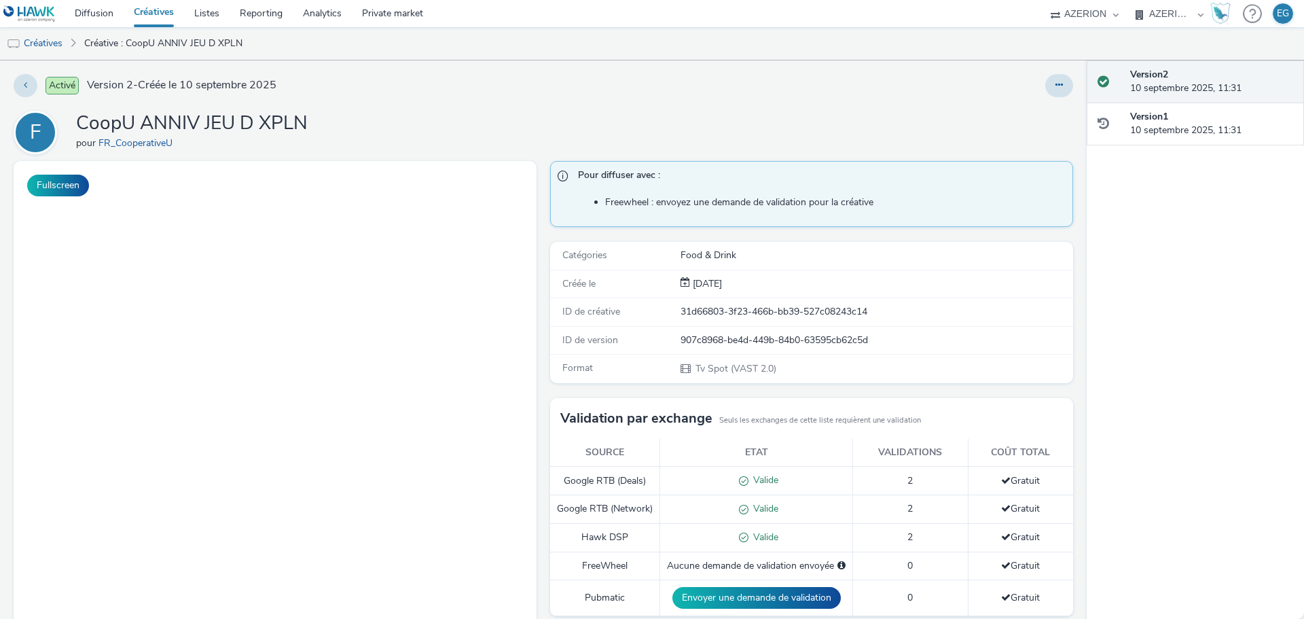
select select "79162ed7-0017-4339-93b0-3399b708648f"
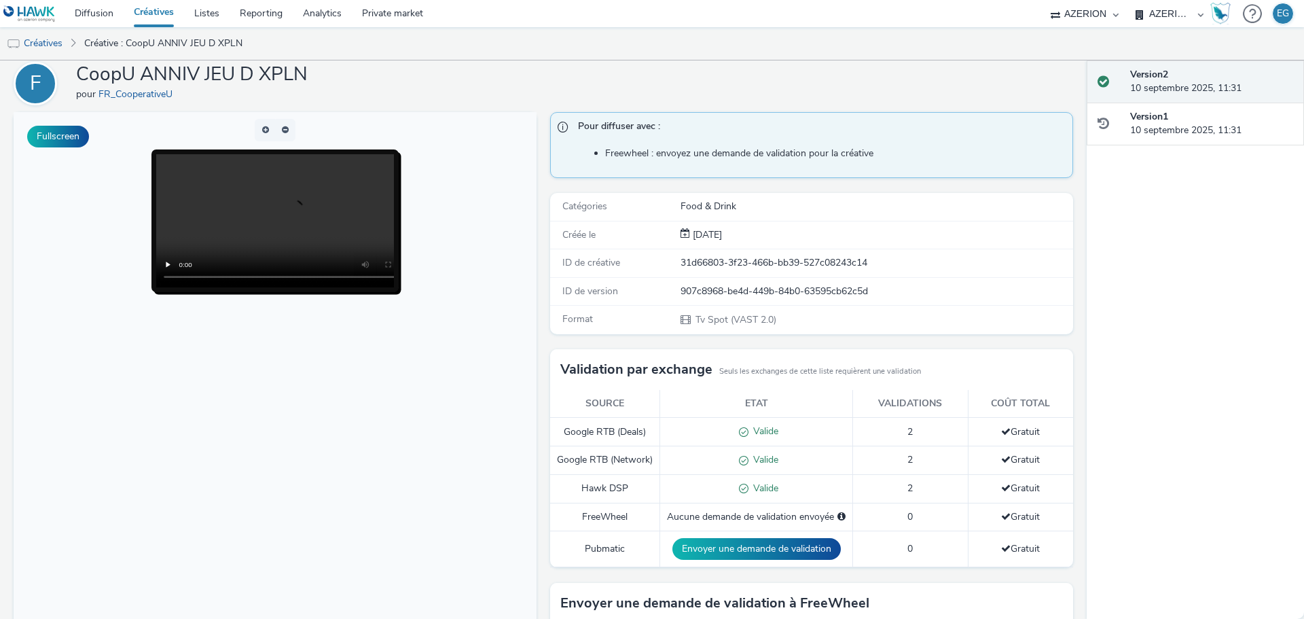
scroll to position [253, 0]
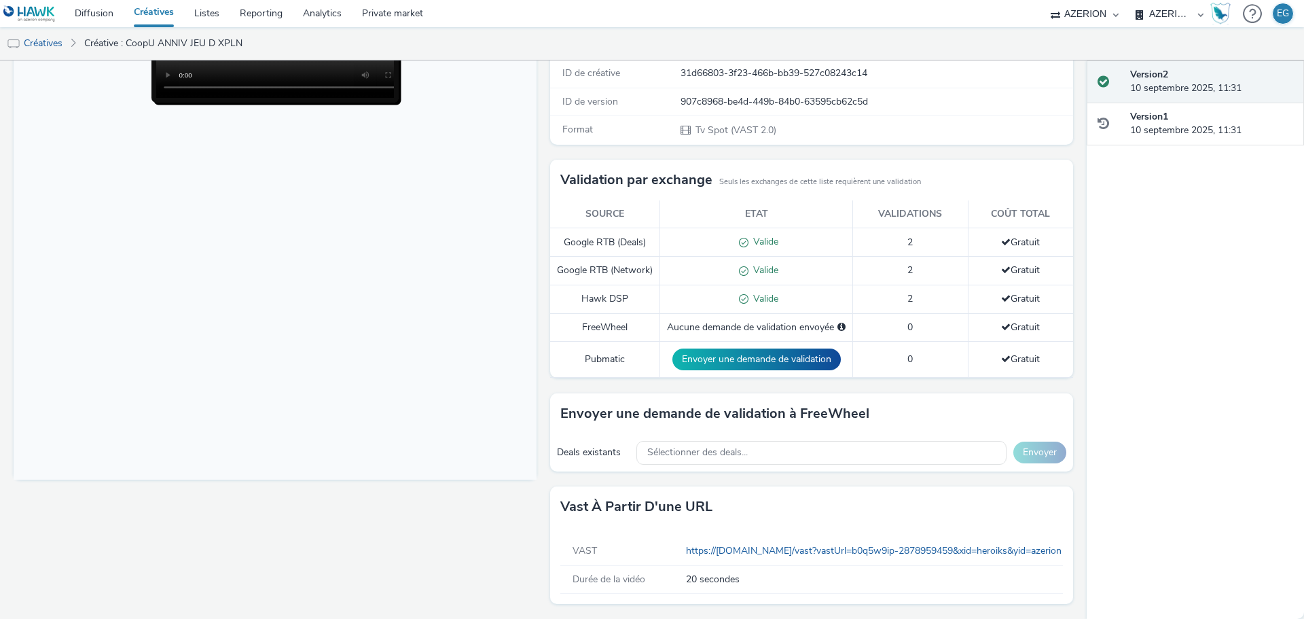
click at [466, 524] on div "Fullscreen" at bounding box center [279, 271] width 530 height 696
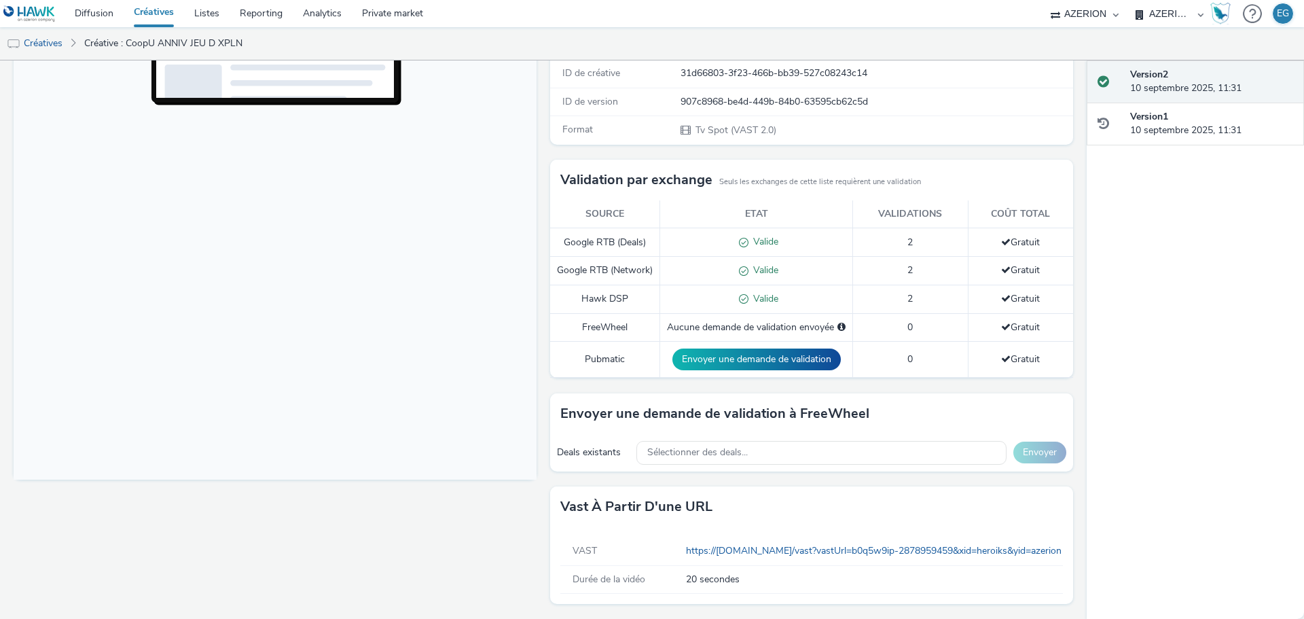
drag, startPoint x: 776, startPoint y: 544, endPoint x: 732, endPoint y: 484, distance: 74.3
click at [727, 500] on div "Vast à partir d'une URL" at bounding box center [811, 506] width 523 height 41
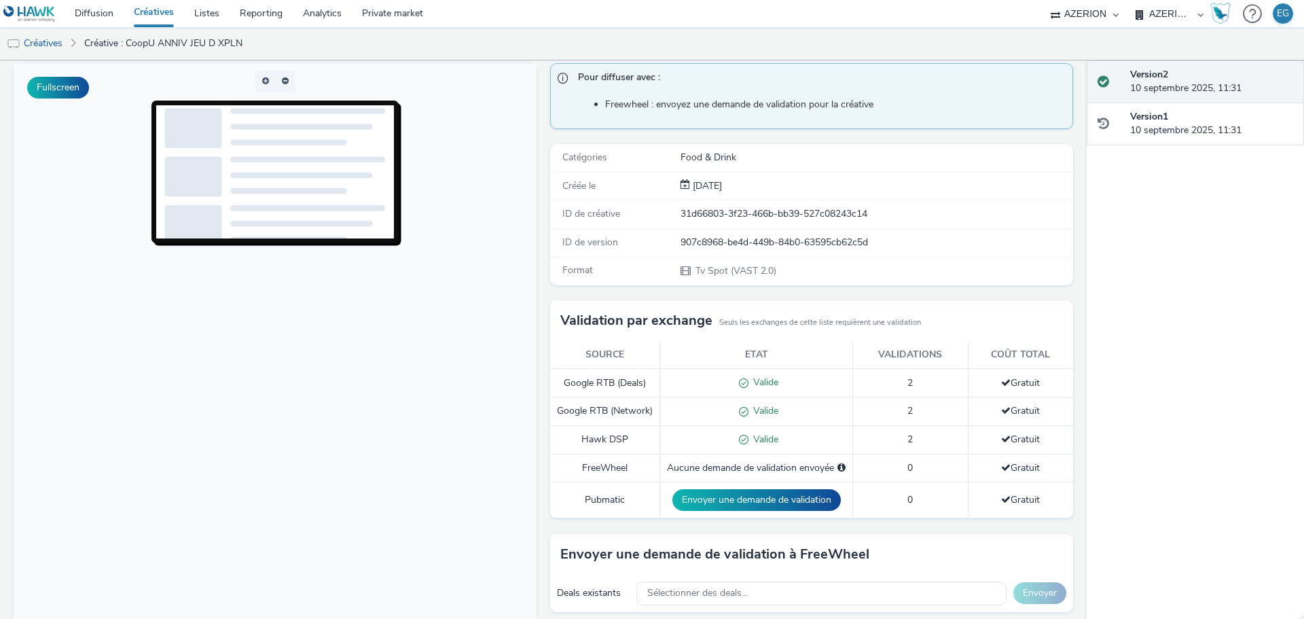
scroll to position [0, 0]
